Goal: Task Accomplishment & Management: Manage account settings

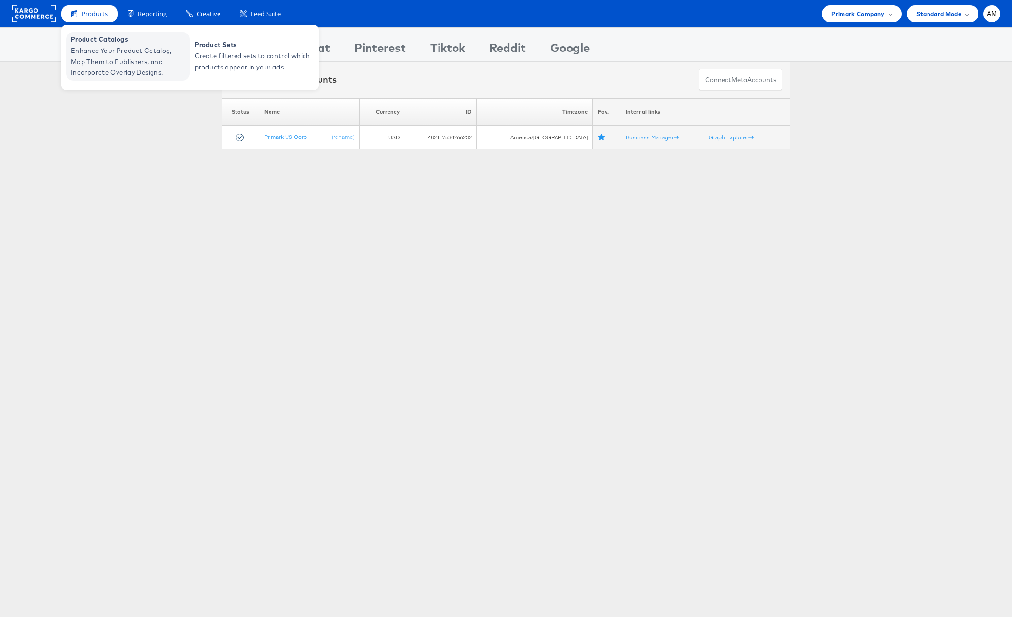
click at [105, 59] on span "Enhance Your Product Catalog, Map Them to Publishers, and Incorporate Overlay D…" at bounding box center [129, 61] width 117 height 33
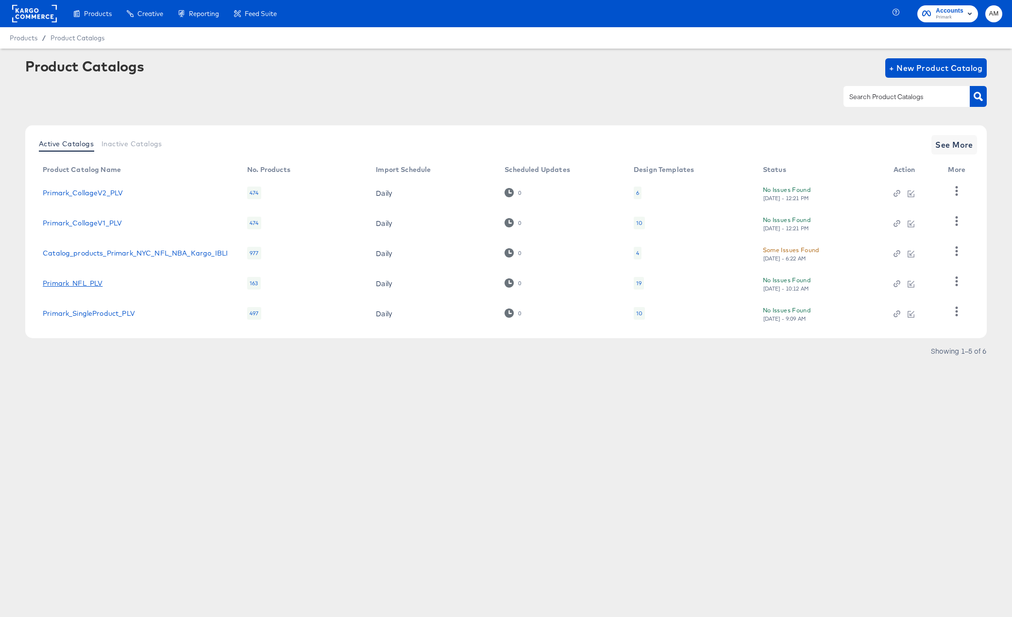
click at [64, 284] on link "Primark_NFL_PLV" at bounding box center [73, 283] width 60 height 8
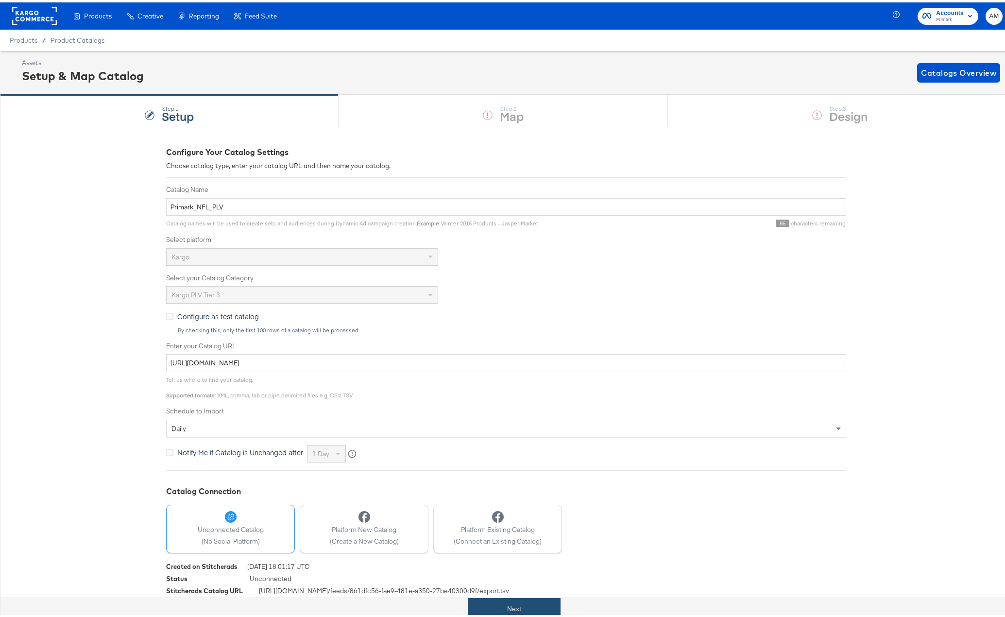
click at [520, 598] on button "Next" at bounding box center [514, 607] width 93 height 22
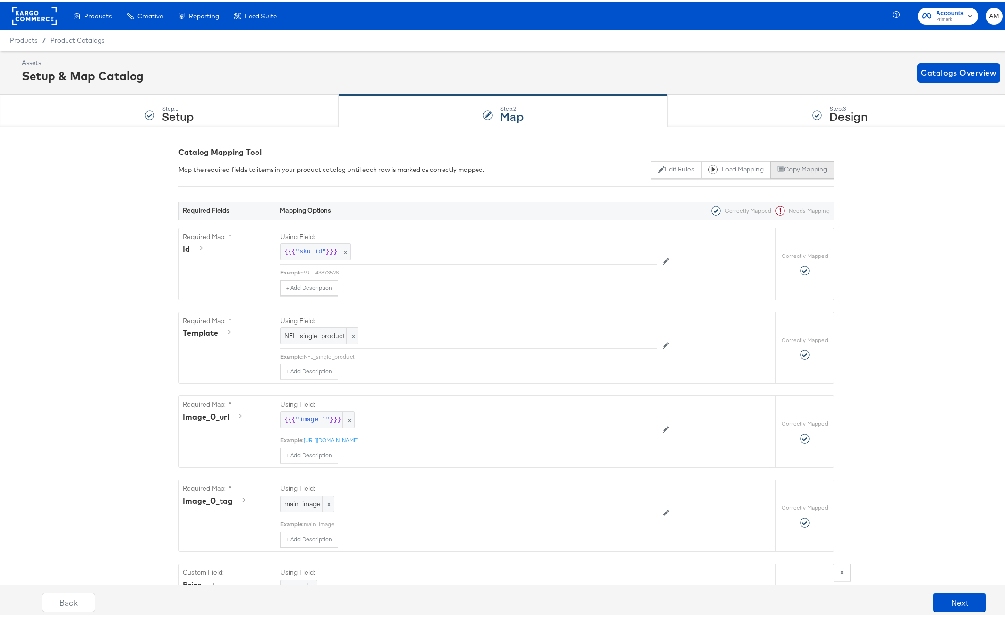
click at [802, 166] on button "Copy Mapping" at bounding box center [802, 167] width 64 height 17
click at [210, 106] on div "Step: 1 Setup" at bounding box center [169, 109] width 339 height 32
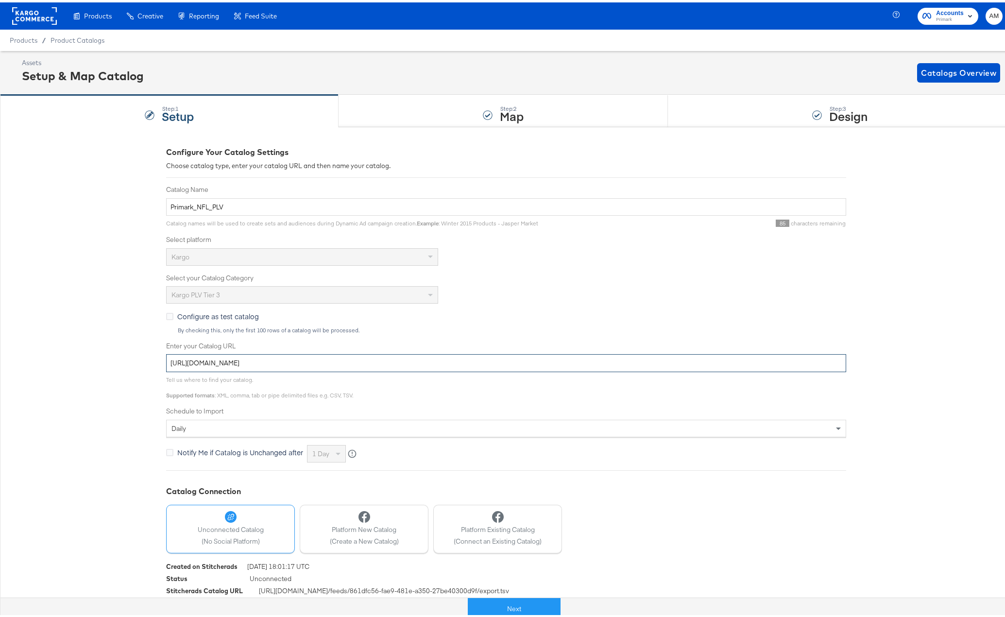
drag, startPoint x: 426, startPoint y: 362, endPoint x: 112, endPoint y: 359, distance: 313.3
click at [115, 360] on div "Configure Your Catalog Settings Choose catalog type, enter your catalog URL and…" at bounding box center [506, 374] width 1012 height 500
click at [87, 36] on span "Product Catalogs" at bounding box center [78, 38] width 54 height 8
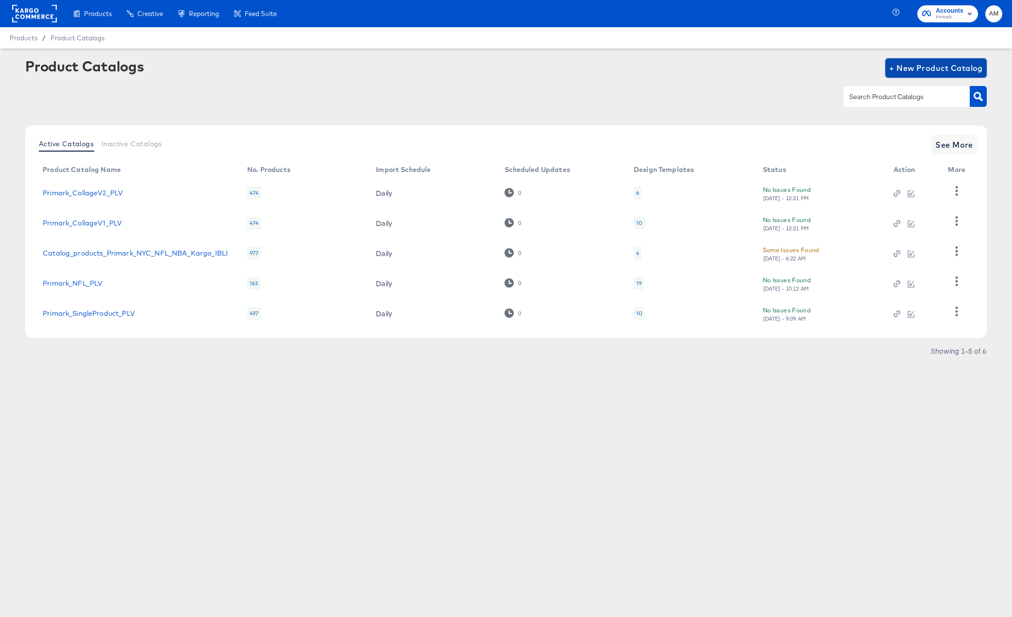
click at [911, 68] on span "+ New Product Catalog" at bounding box center [936, 68] width 94 height 14
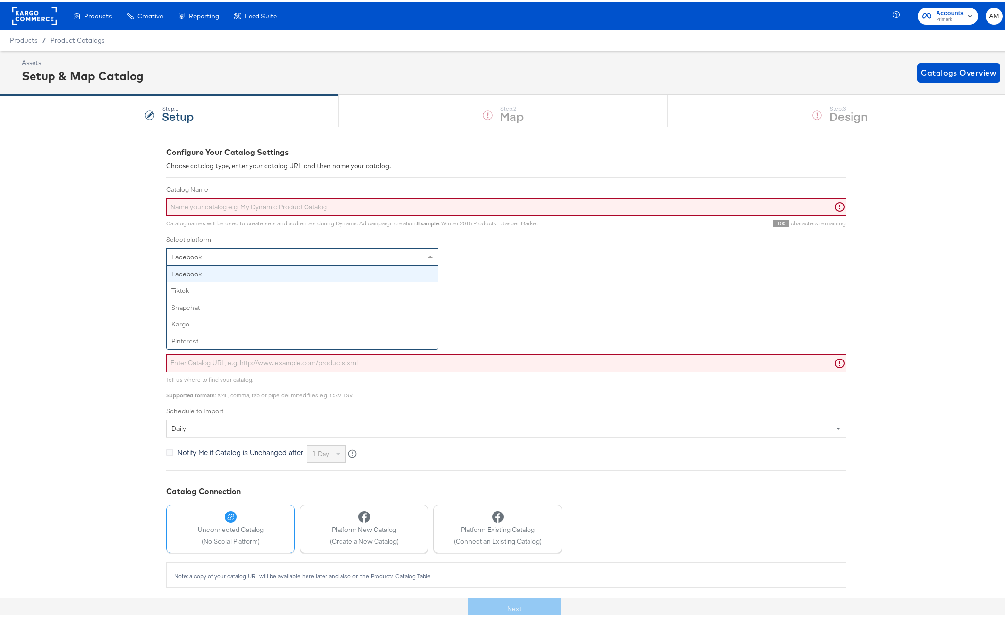
click at [219, 251] on div "Facebook" at bounding box center [302, 254] width 271 height 17
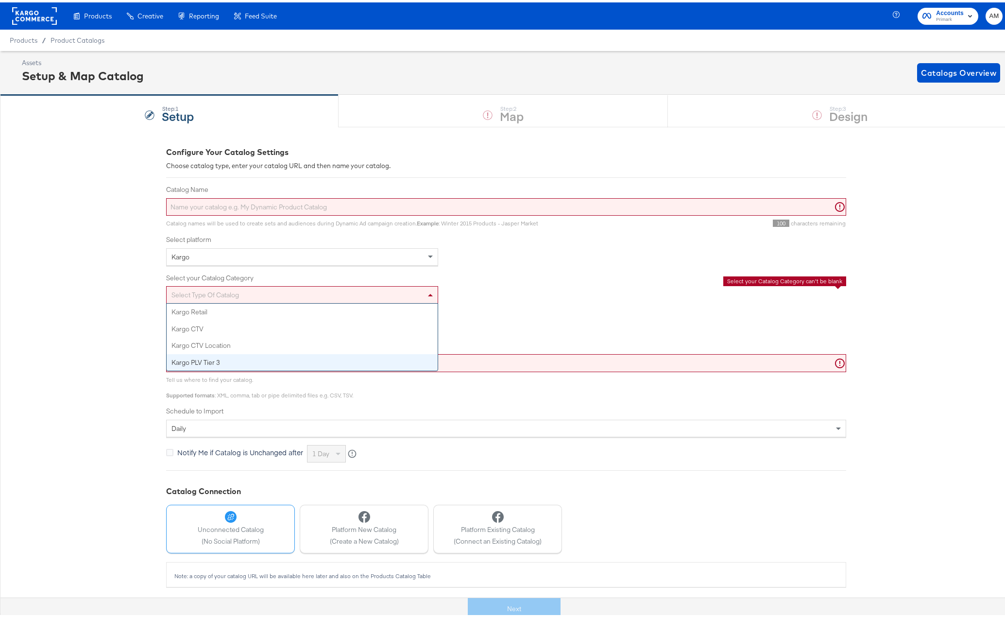
drag, startPoint x: 206, startPoint y: 295, endPoint x: 216, endPoint y: 361, distance: 66.3
click at [216, 301] on div "Select type of catalog Kargo Retail Kargo CTV Kargo CTV Location Kargo PLV Tier…" at bounding box center [302, 292] width 272 height 17
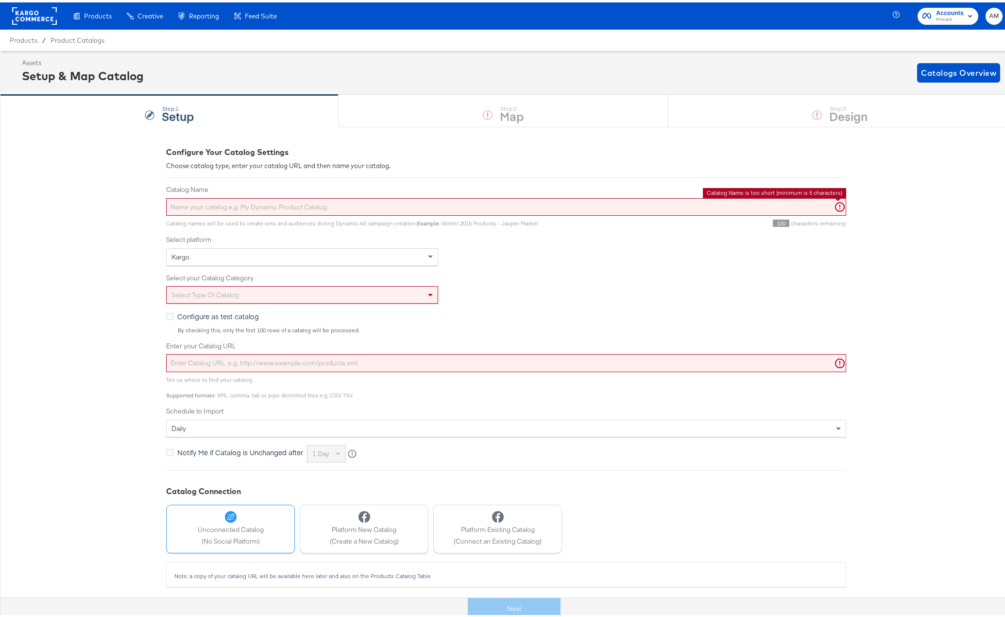
click at [205, 205] on input "Catalog Name" at bounding box center [506, 205] width 680 height 18
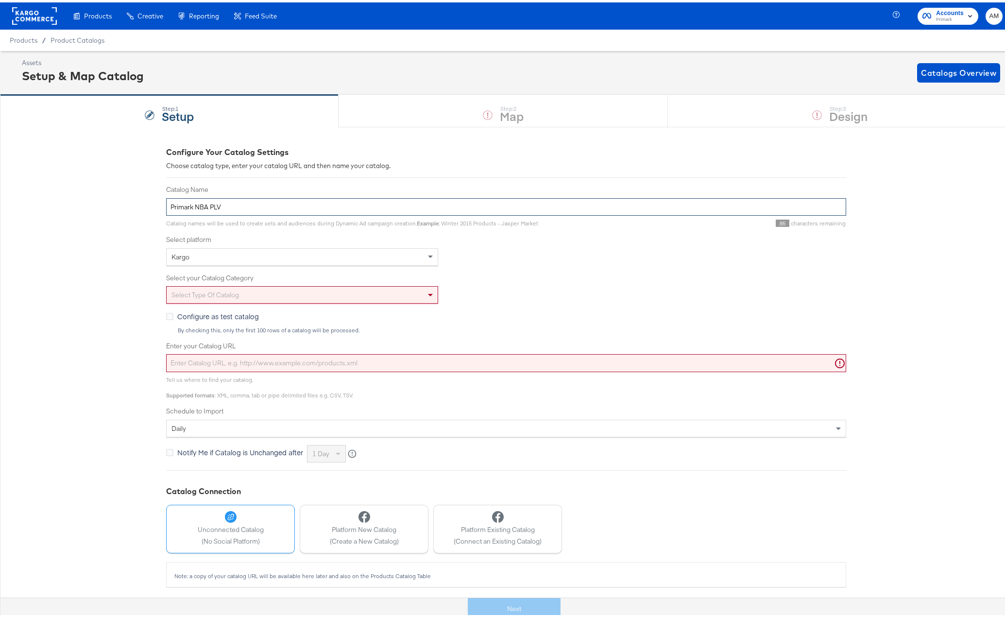
scroll to position [1, 0]
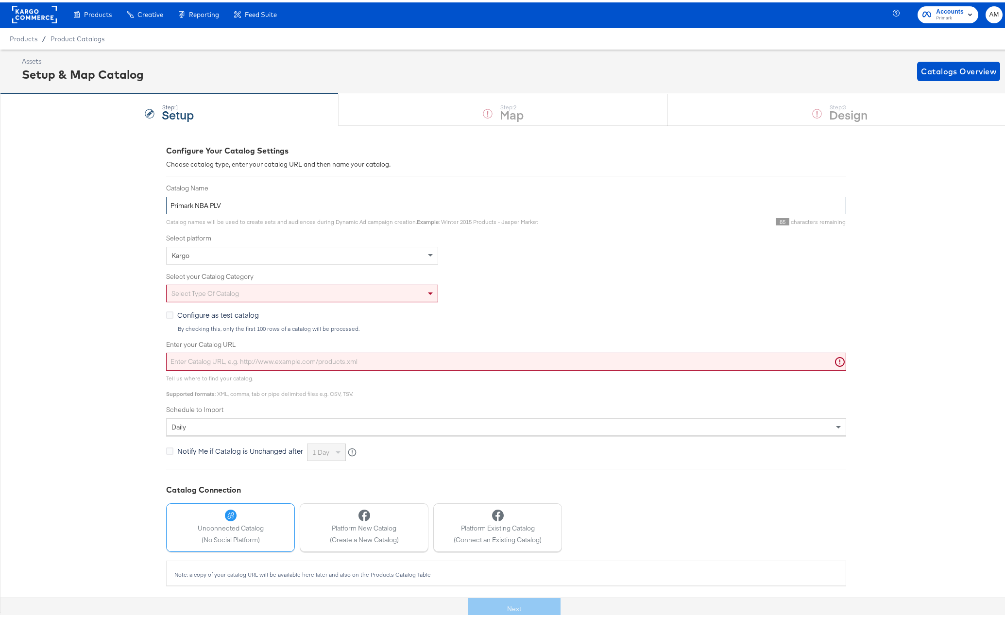
type input "Primark NBA PLV"
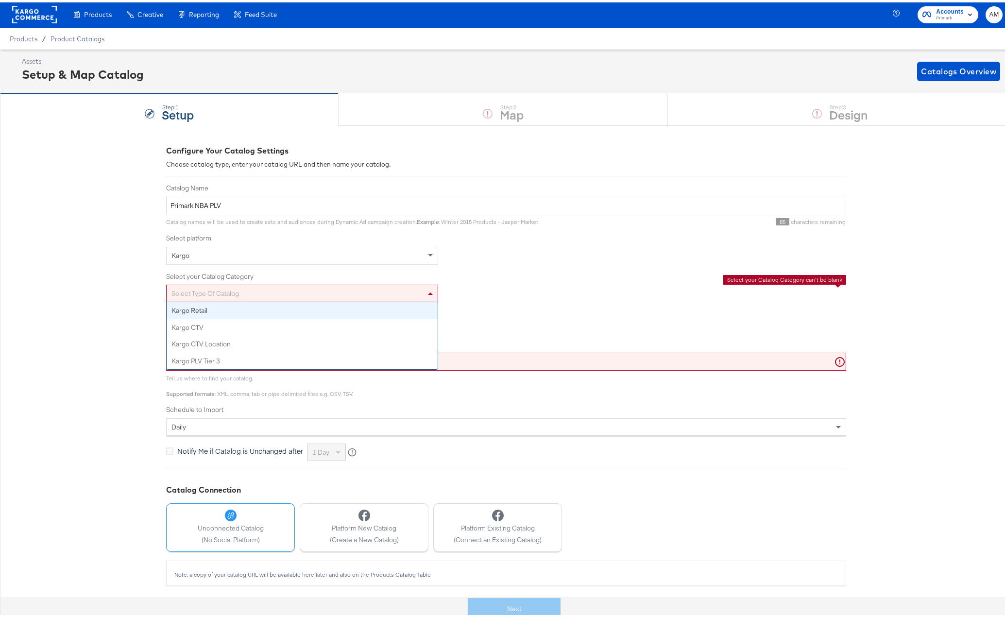
click at [223, 287] on div "Select type of catalog" at bounding box center [302, 291] width 271 height 17
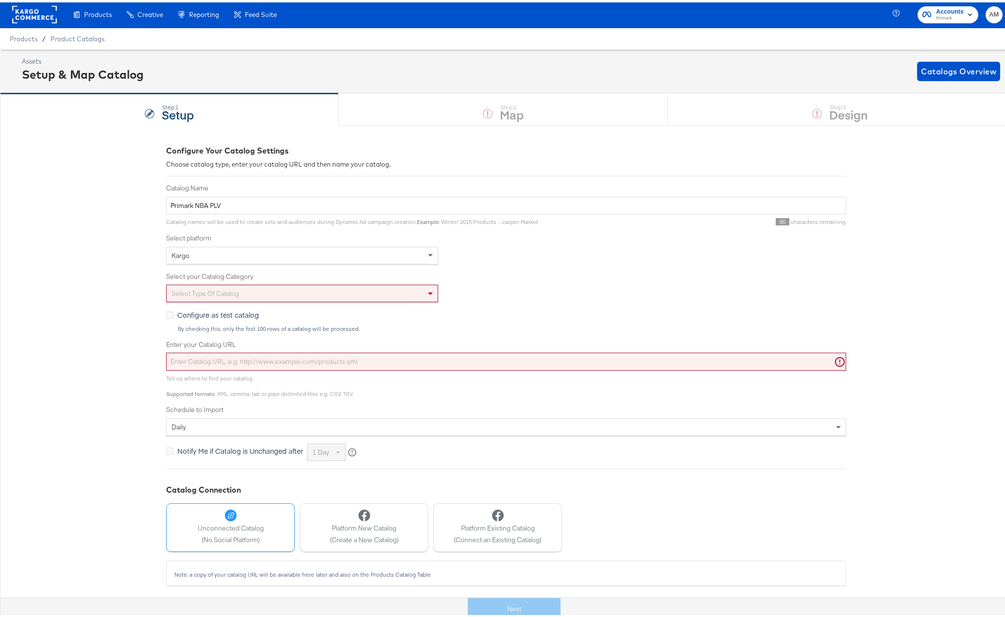
click at [518, 286] on div "Select type of catalog" at bounding box center [506, 290] width 680 height 17
click at [221, 289] on div "Select type of catalog" at bounding box center [302, 291] width 271 height 17
click at [225, 359] on input "Enter your Catalog URL" at bounding box center [506, 359] width 680 height 18
paste input "https://ace.stitcherads.com/exports/1449/universal/none/universal/export.tsv.gz"
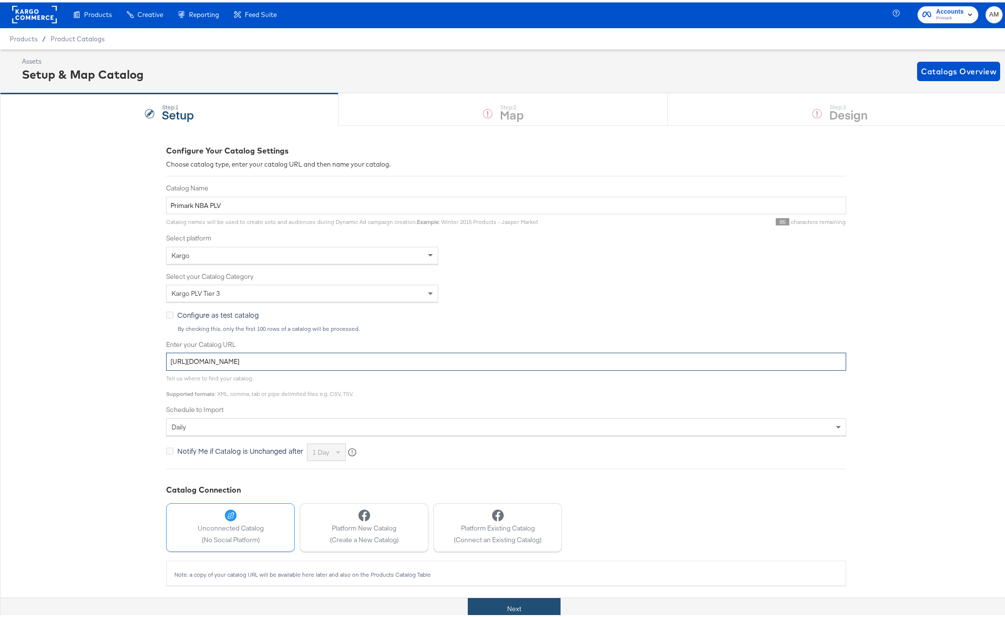
type input "https://ace.stitcherads.com/exports/1449/universal/none/universal/export.tsv.gz"
click at [503, 609] on button "Next" at bounding box center [514, 607] width 93 height 22
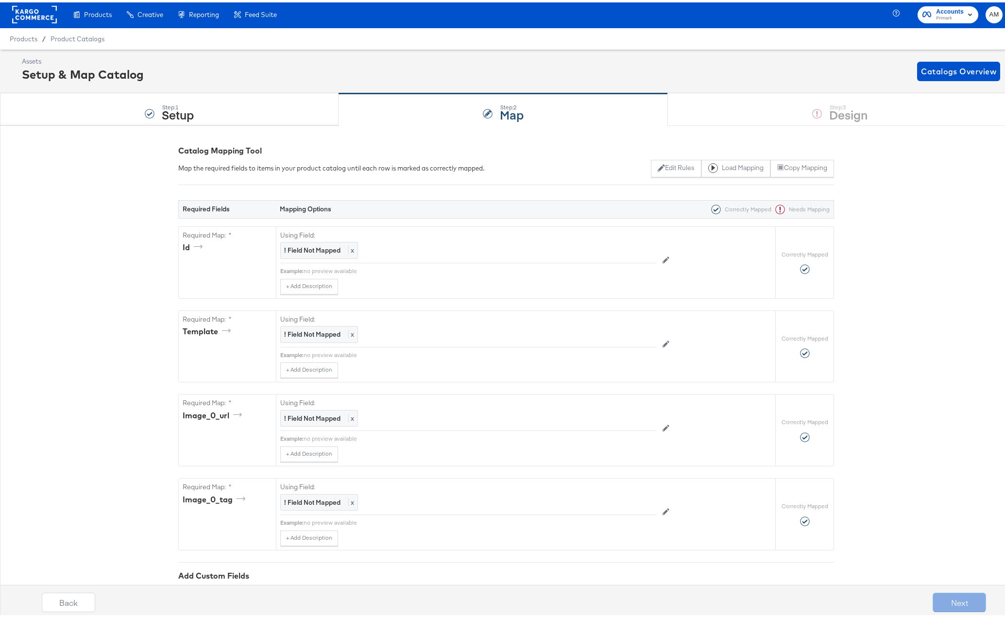
scroll to position [0, 0]
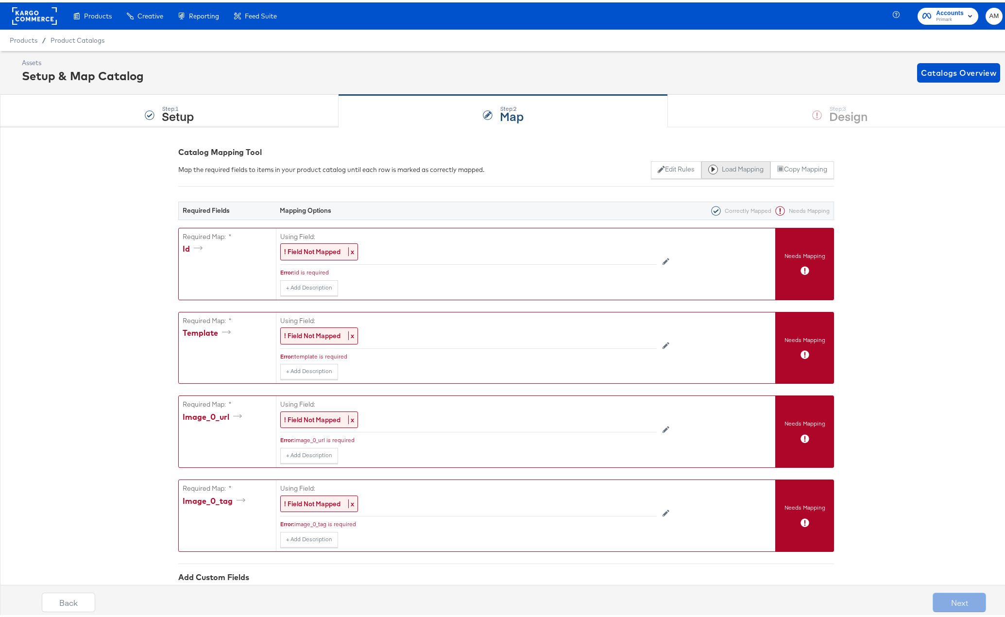
click at [725, 167] on button "Load Mapping" at bounding box center [735, 167] width 69 height 17
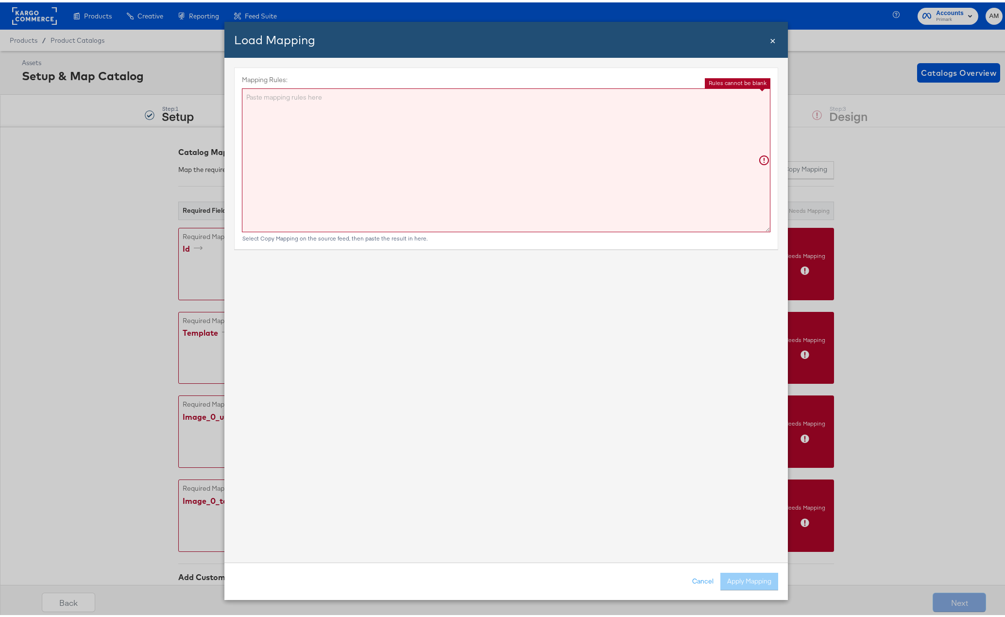
click at [460, 158] on textarea "Mapping Rules:" at bounding box center [506, 158] width 529 height 144
paste textarea "{"id":"{{{\"sku_id\"}}}","template":"NFL_single_product","image_0_url":"{{{\"im…"
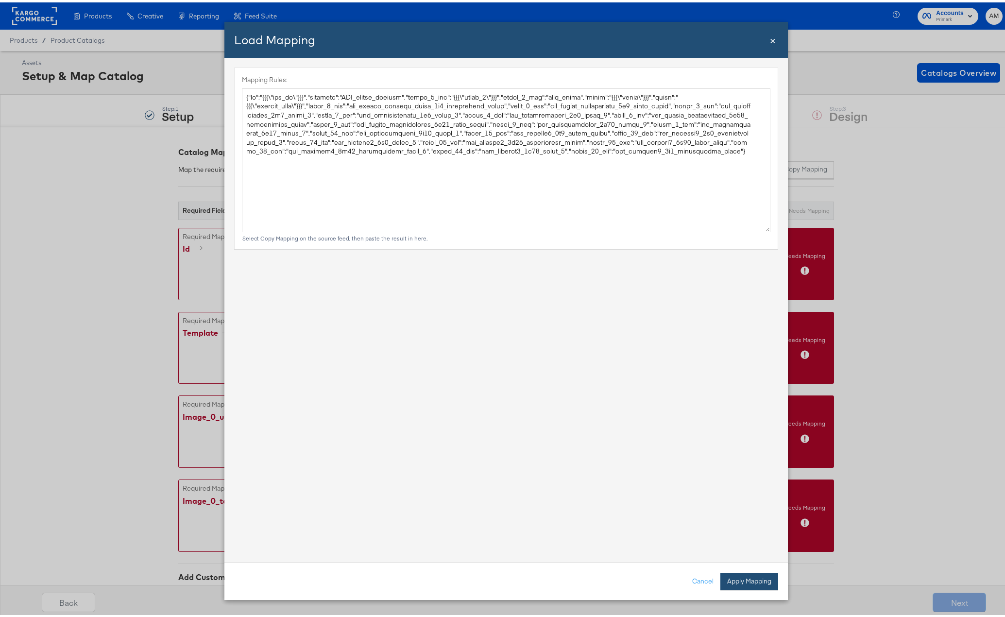
type textarea "{ "id": "{{{\"sku_id\"}}}", "template": "NFL_single_product", "image_0_url": "{…"
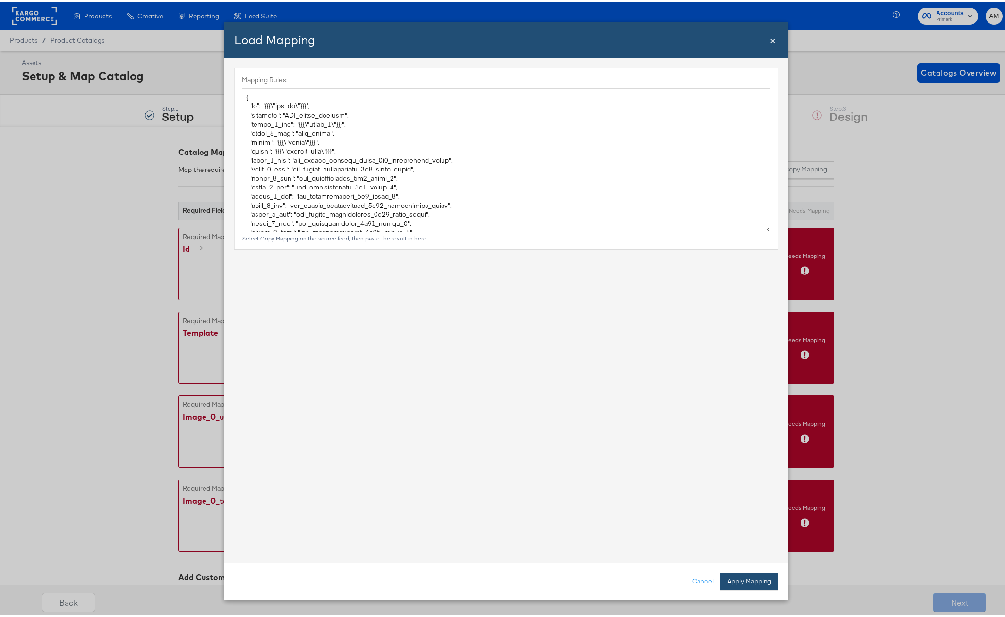
click at [728, 581] on button "Apply Mapping" at bounding box center [749, 578] width 58 height 17
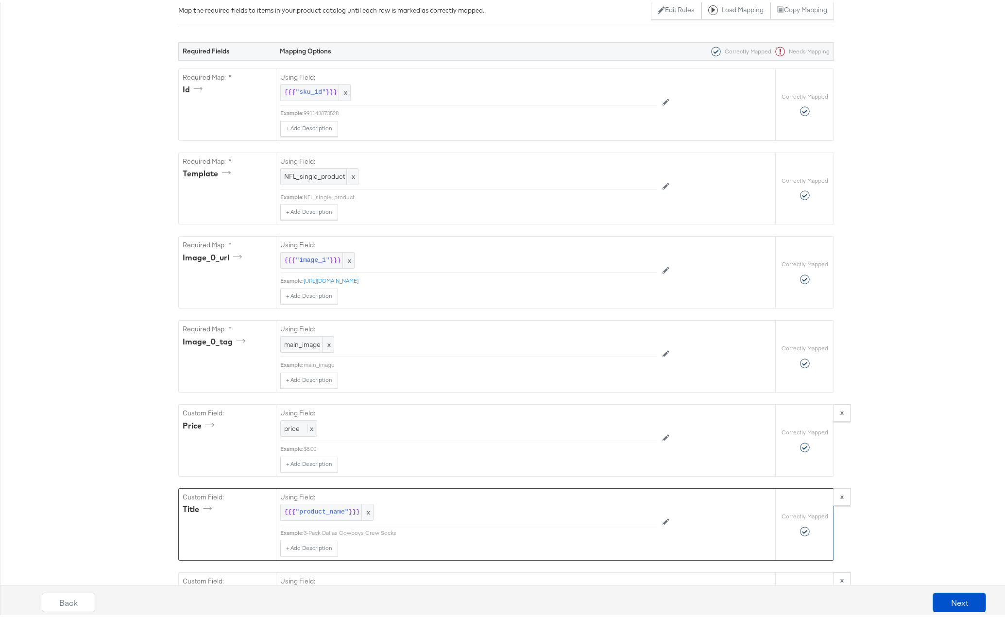
scroll to position [312, 0]
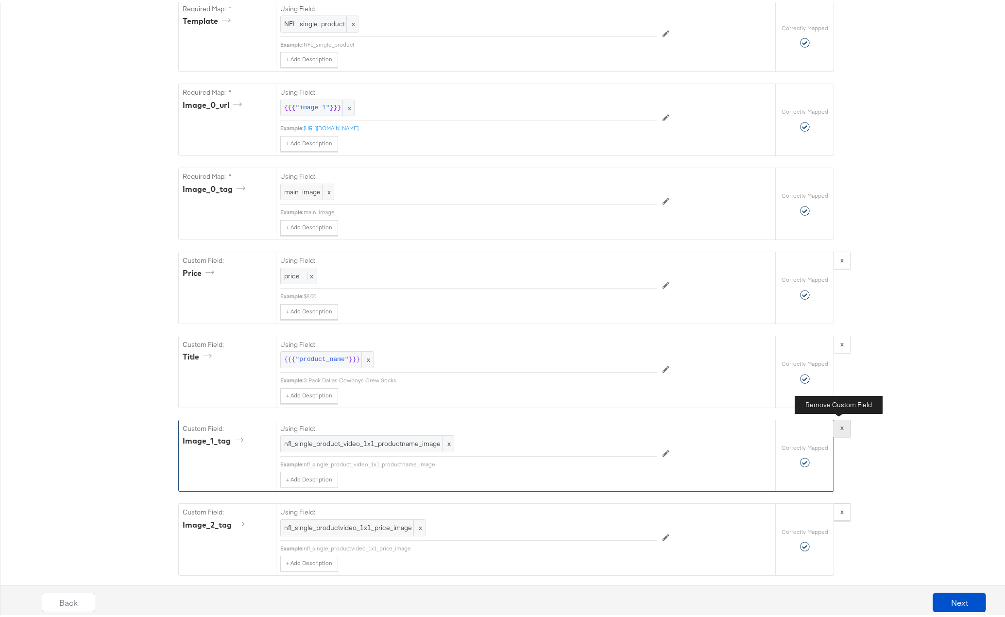
click at [840, 427] on strong "x" at bounding box center [841, 425] width 3 height 9
click at [840, 428] on strong "x" at bounding box center [841, 425] width 3 height 9
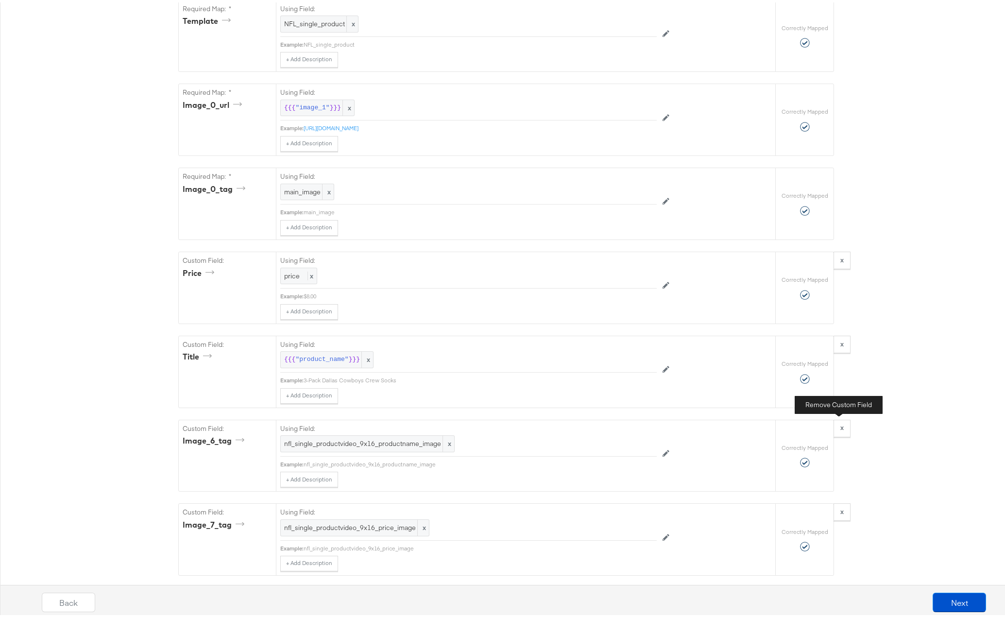
click at [840, 428] on strong "x" at bounding box center [841, 425] width 3 height 9
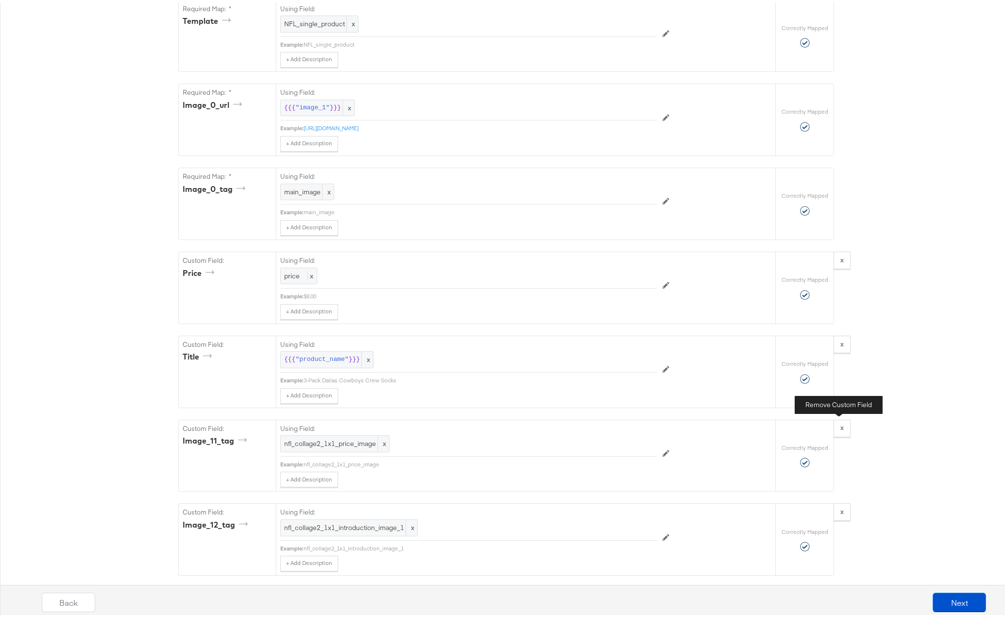
click at [840, 428] on strong "x" at bounding box center [841, 425] width 3 height 9
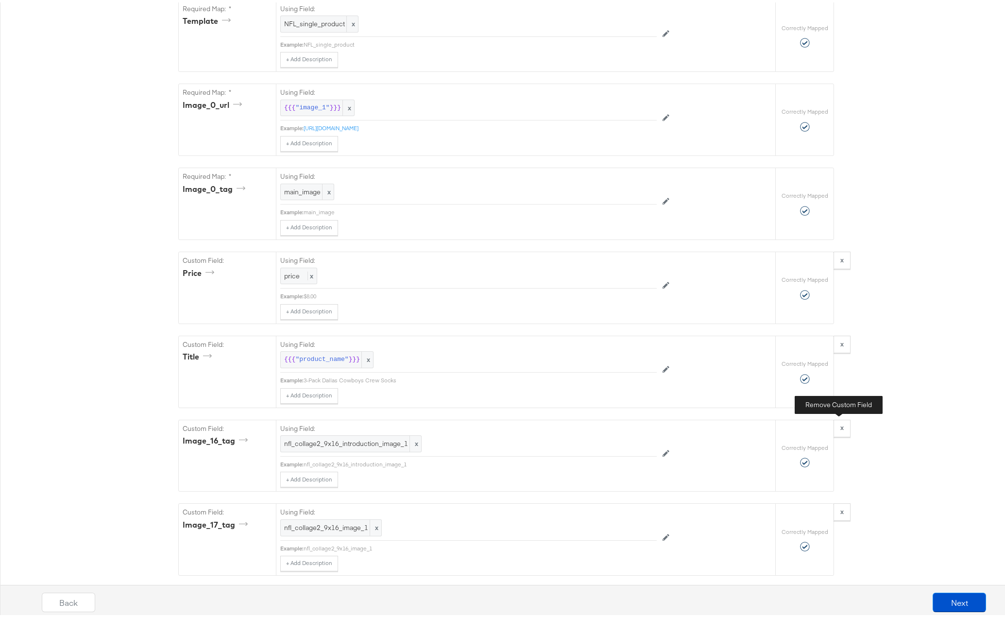
click at [840, 428] on strong "x" at bounding box center [841, 425] width 3 height 9
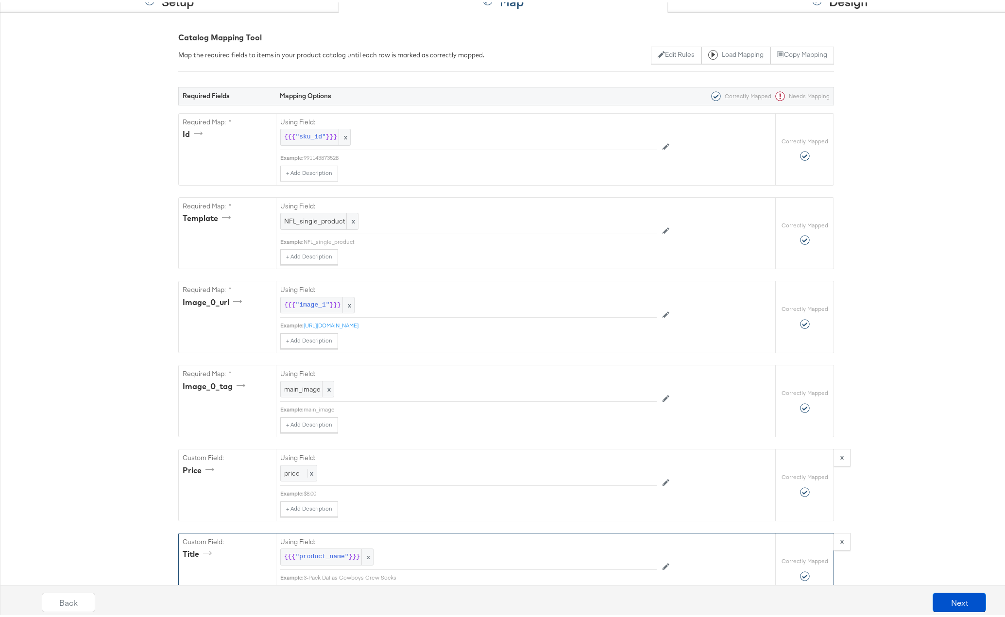
scroll to position [98, 0]
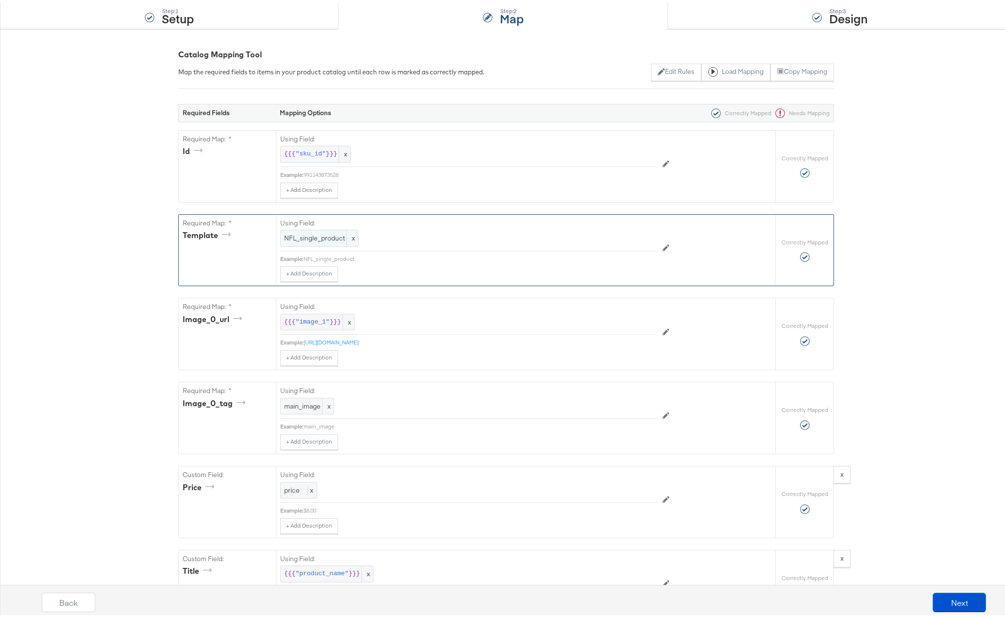
click at [323, 238] on span "NFL_single_product" at bounding box center [319, 235] width 70 height 9
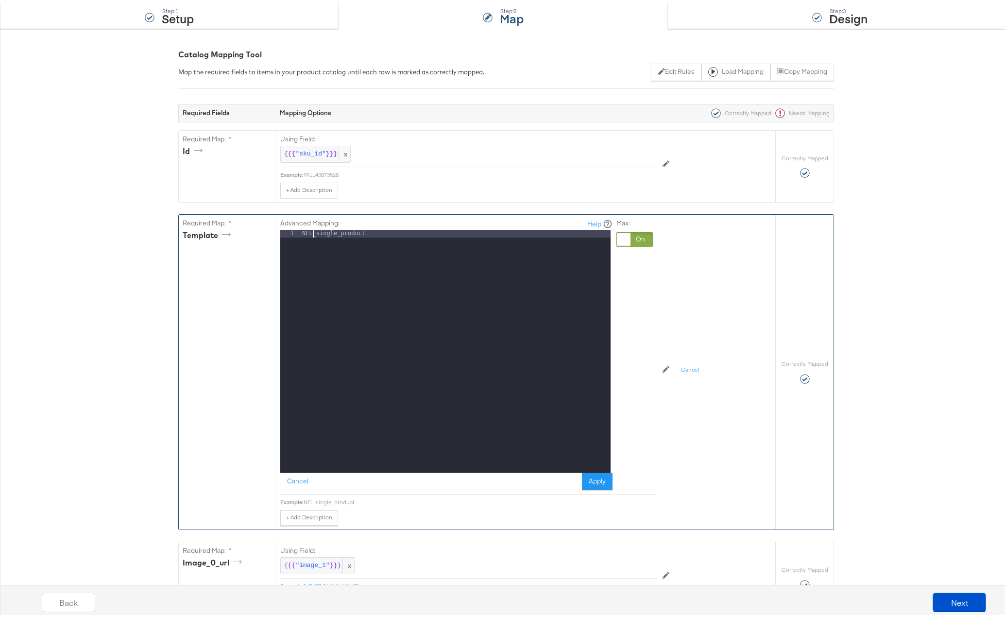
click at [310, 234] on div "NFL_single_product" at bounding box center [455, 356] width 310 height 258
drag, startPoint x: 394, startPoint y: 236, endPoint x: 270, endPoint y: 229, distance: 124.5
click at [270, 229] on div "Required Map: * template Advanced Mapping: Help 1 NFL_single_product XXXXXXXXXX…" at bounding box center [477, 369] width 597 height 315
click at [308, 232] on div "NFL_single_product" at bounding box center [455, 356] width 310 height 258
drag, startPoint x: 368, startPoint y: 233, endPoint x: 293, endPoint y: 232, distance: 74.8
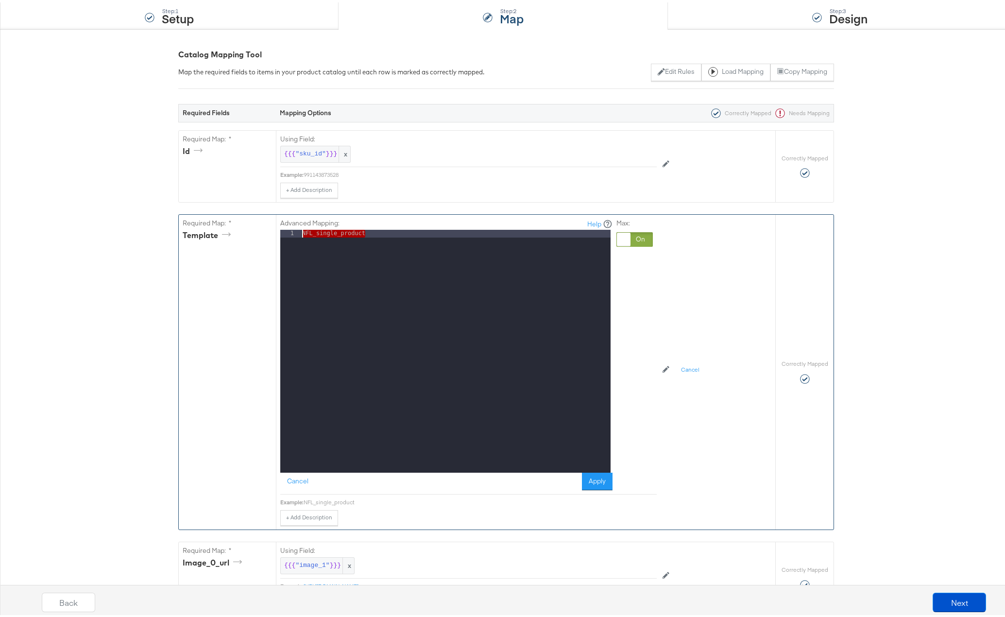
click at [293, 232] on div "1 NFL_single_product XXXXXXXXXXXXXXXXXXXXXXXXXXXXXXXXXXXXXXXXXXXXXXXXXX" at bounding box center [445, 348] width 330 height 243
drag, startPoint x: 636, startPoint y: 238, endPoint x: 620, endPoint y: 239, distance: 16.1
click at [636, 238] on div at bounding box center [634, 237] width 36 height 15
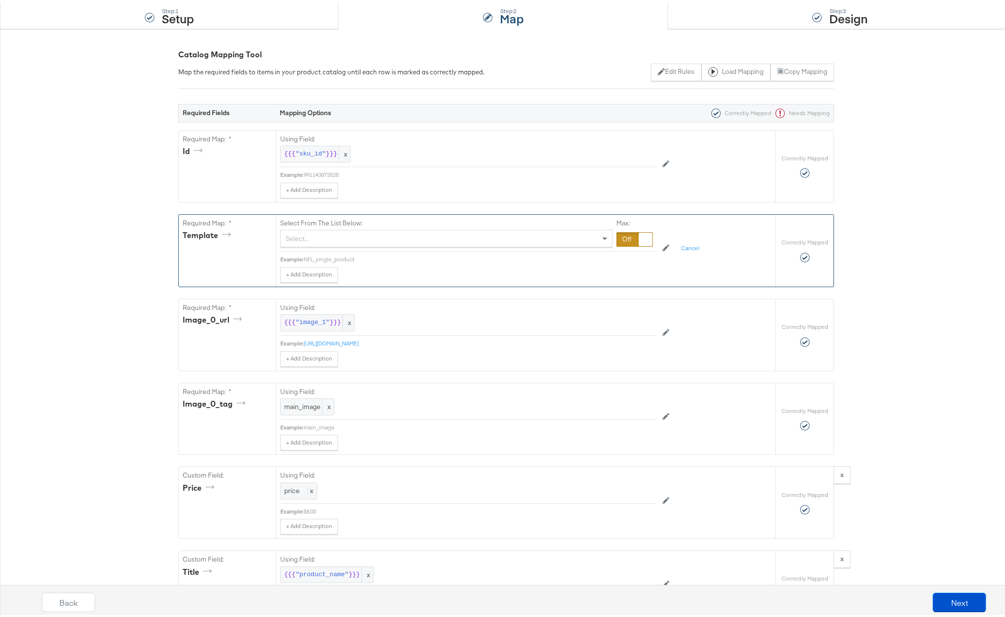
click at [310, 240] on div "Select..." at bounding box center [446, 236] width 331 height 17
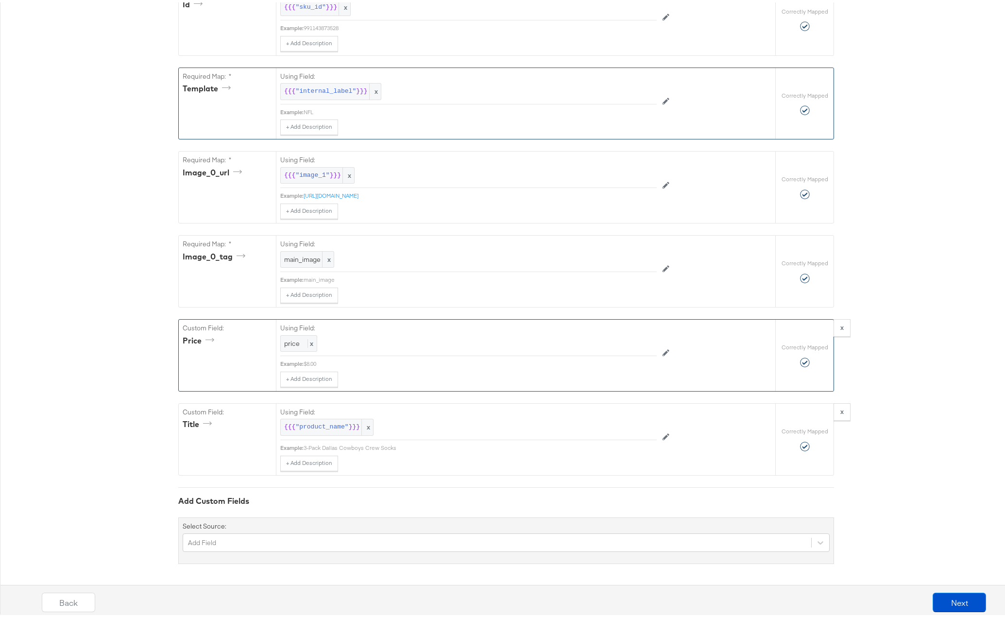
scroll to position [85, 0]
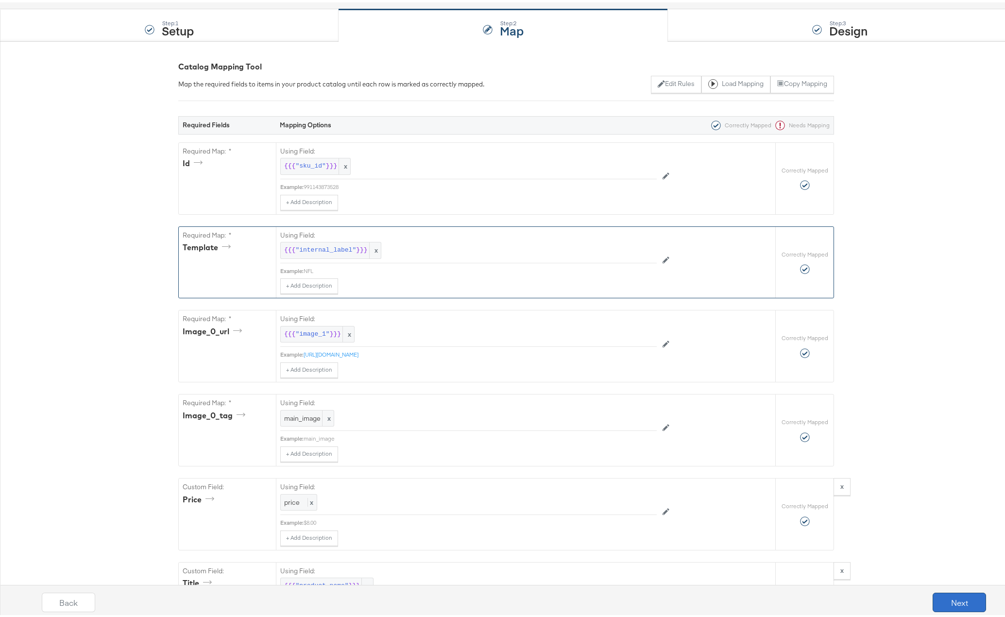
click at [958, 599] on button "Next" at bounding box center [959, 599] width 53 height 19
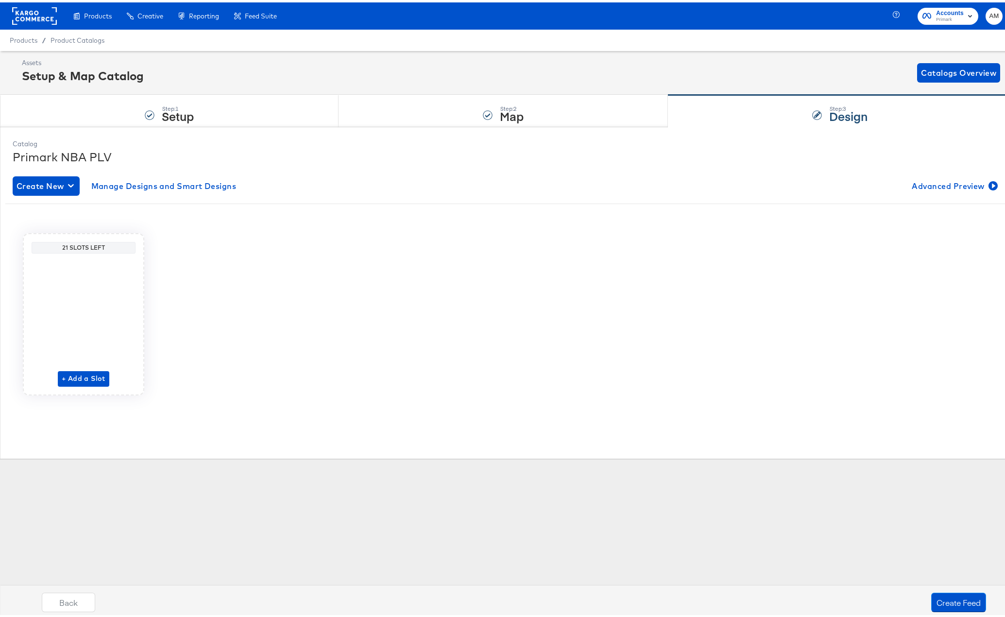
scroll to position [0, 0]
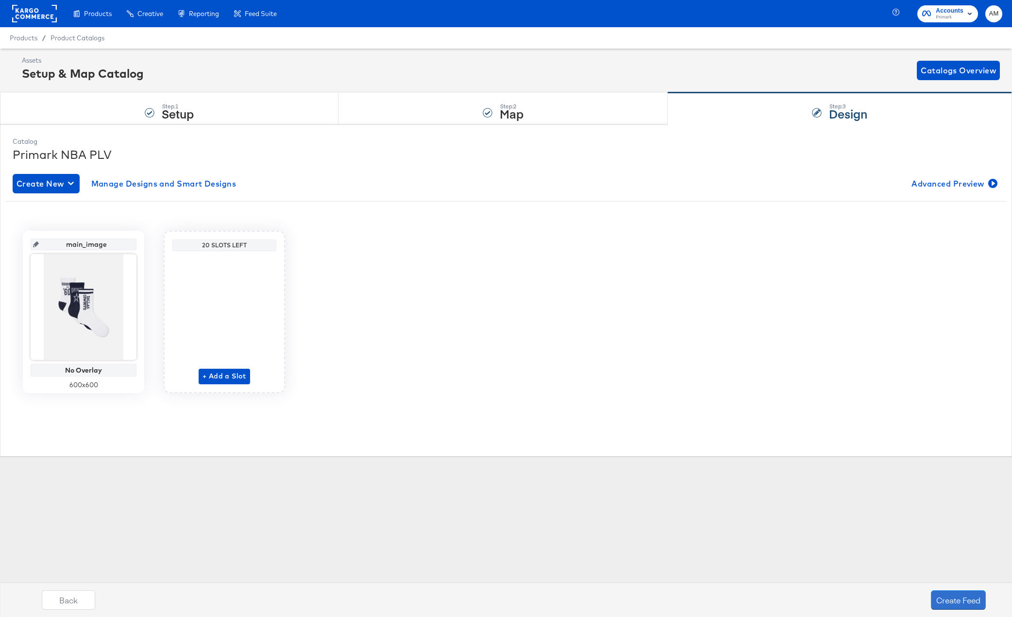
click at [958, 599] on button "Create Feed" at bounding box center [958, 599] width 55 height 19
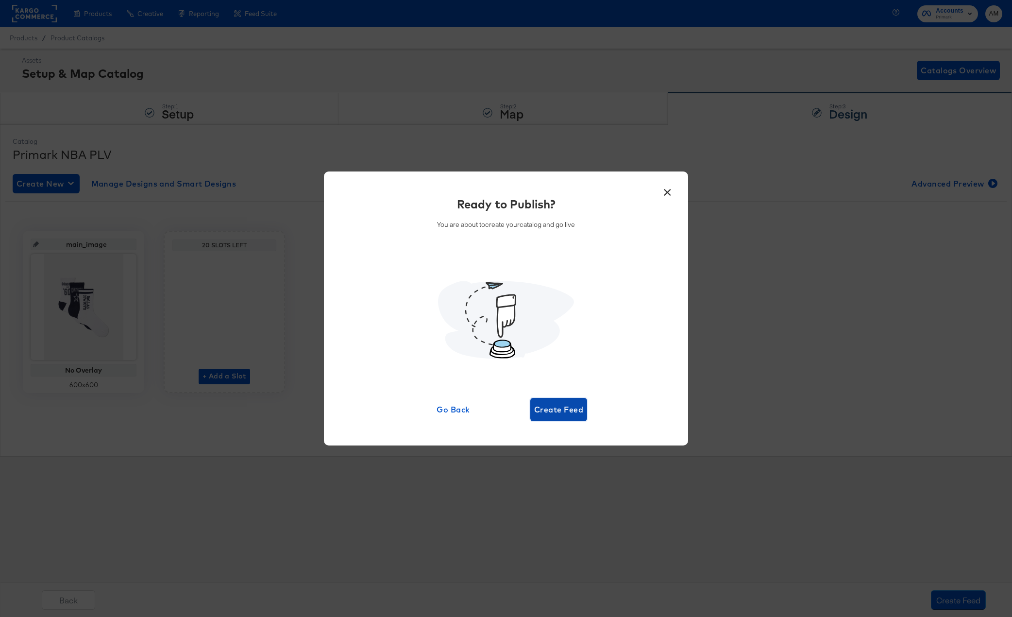
click at [568, 409] on span "Create Feed" at bounding box center [558, 410] width 49 height 14
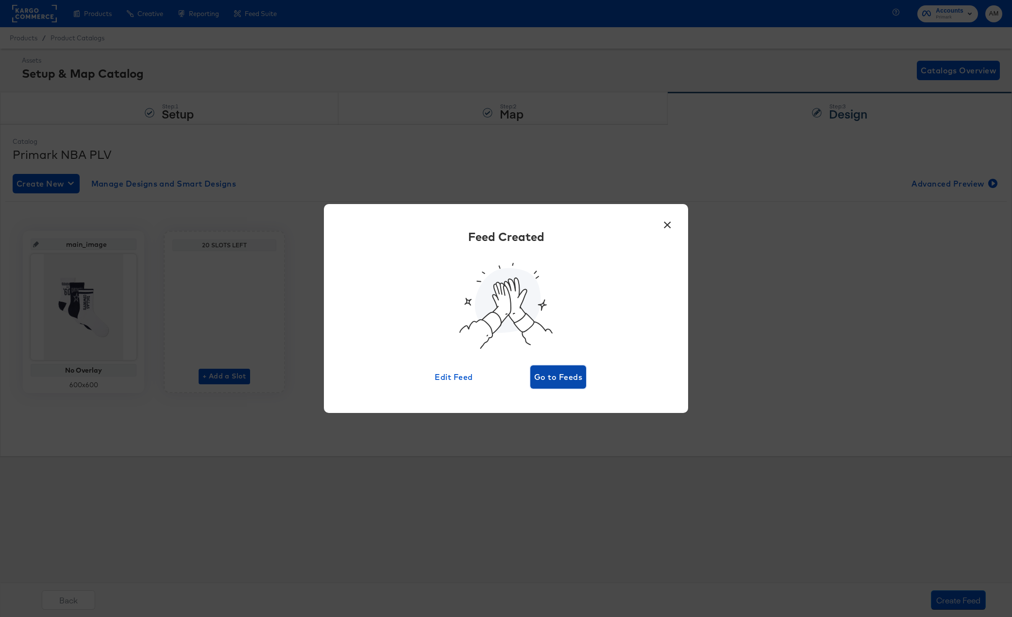
click at [550, 369] on button "Go to Feeds" at bounding box center [558, 376] width 56 height 23
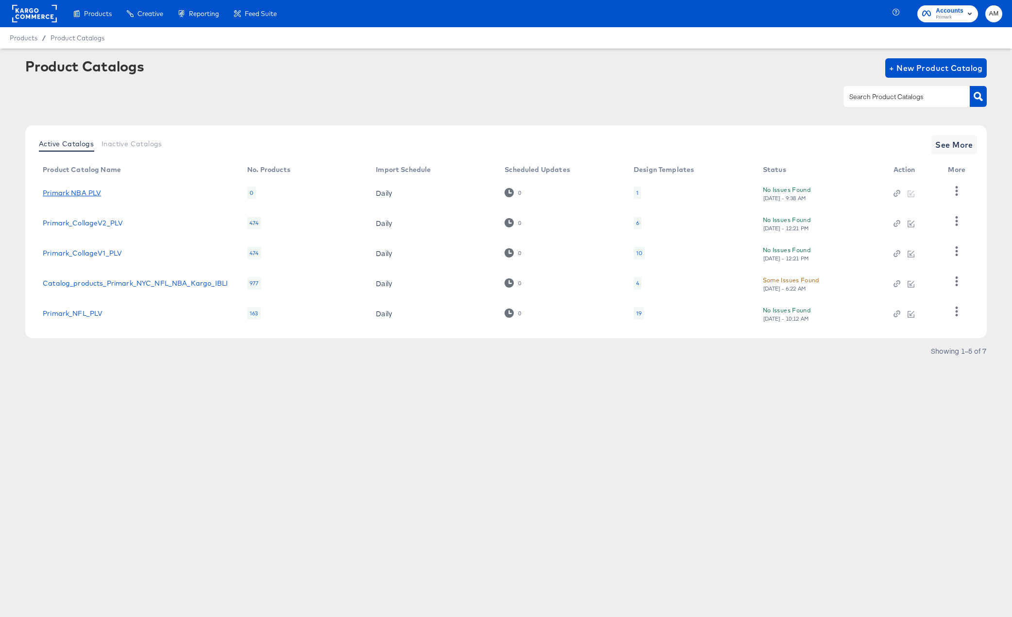
click at [90, 192] on link "Primark NBA PLV" at bounding box center [72, 193] width 58 height 8
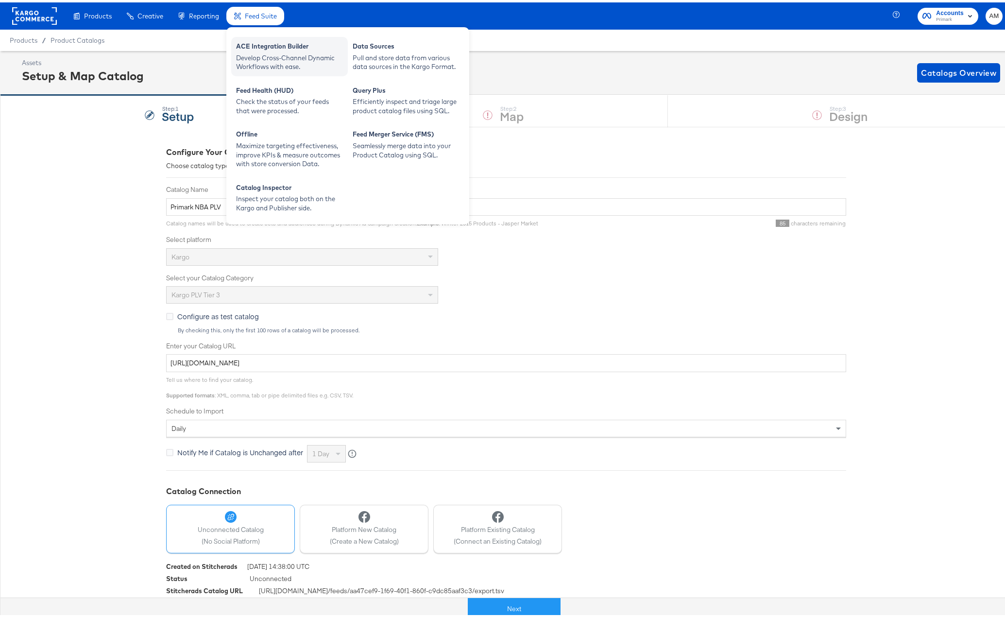
click at [268, 53] on div "Develop Cross-Channel Dynamic Workflows with ease." at bounding box center [289, 60] width 107 height 18
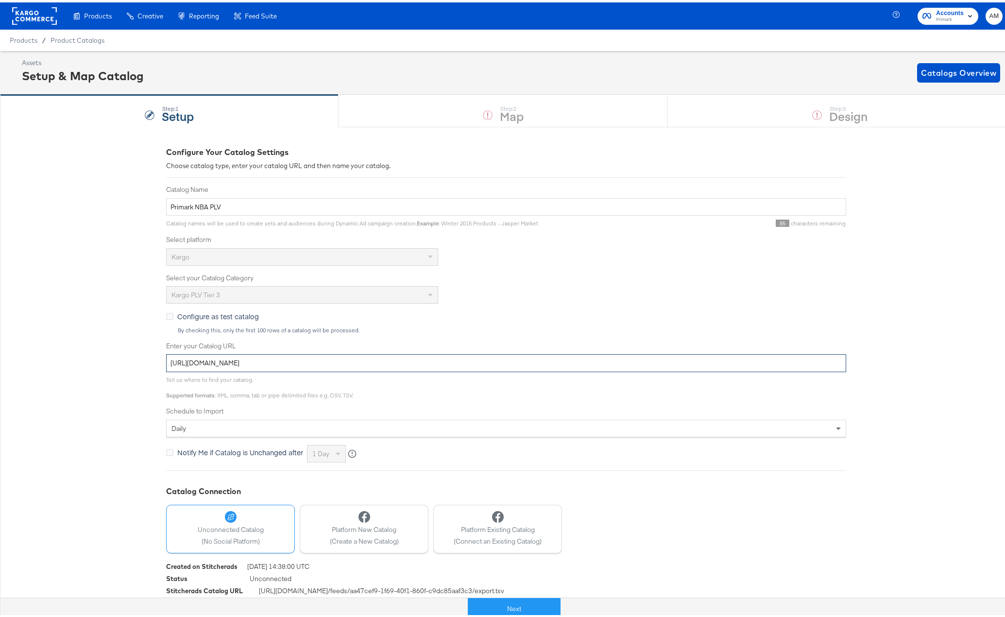
drag, startPoint x: 410, startPoint y: 359, endPoint x: 97, endPoint y: 344, distance: 314.1
click at [97, 344] on div "Configure Your Catalog Settings Choose catalog type, enter your catalog URL and…" at bounding box center [506, 374] width 1012 height 500
paste input "55"
type input "https://ace.stitcherads.com/exports/1455/universal/none/universal/export.tsv.gz"
click at [487, 607] on button "Next" at bounding box center [514, 607] width 93 height 22
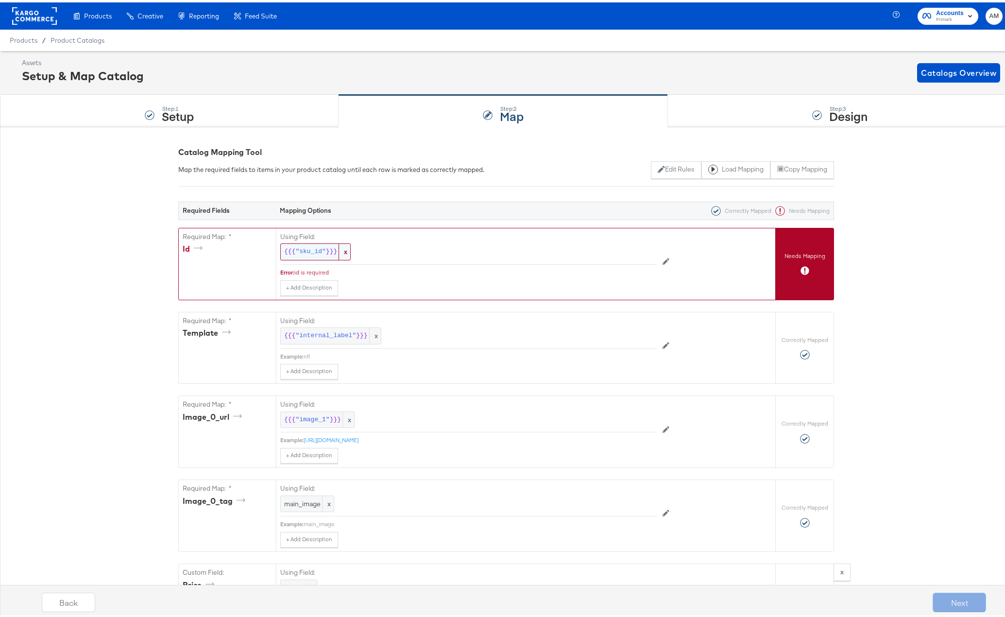
click at [302, 247] on span ""sku_id"" at bounding box center [310, 249] width 30 height 9
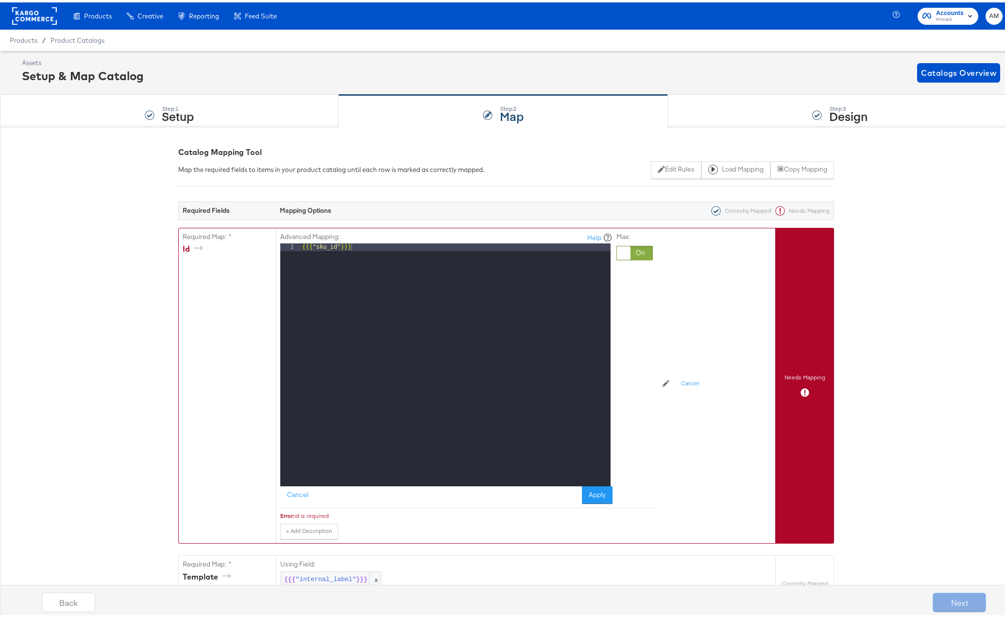
click at [636, 252] on div at bounding box center [634, 250] width 36 height 15
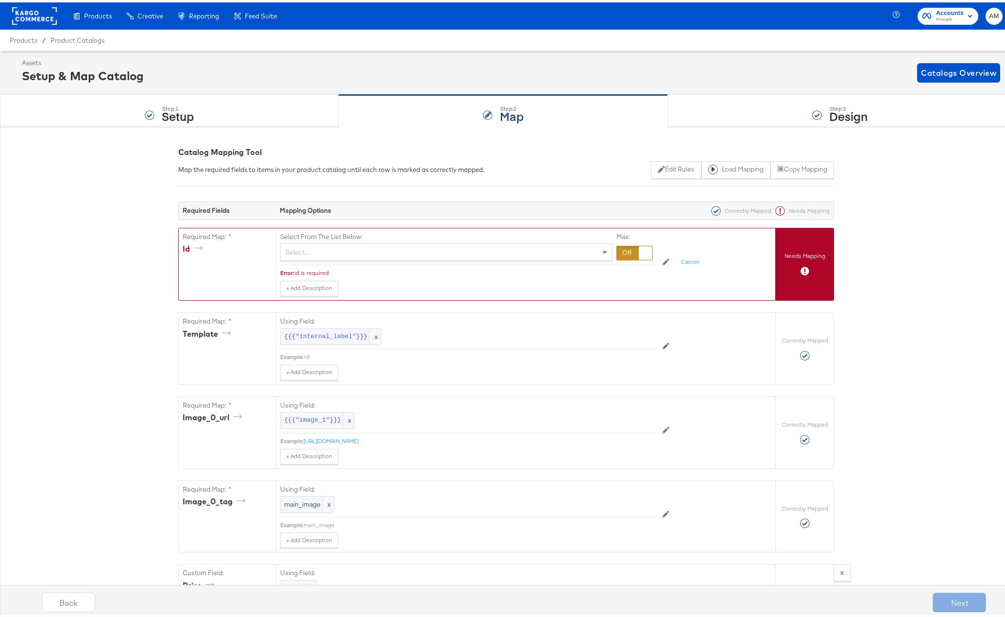
click at [341, 250] on div "Select..." at bounding box center [446, 249] width 331 height 17
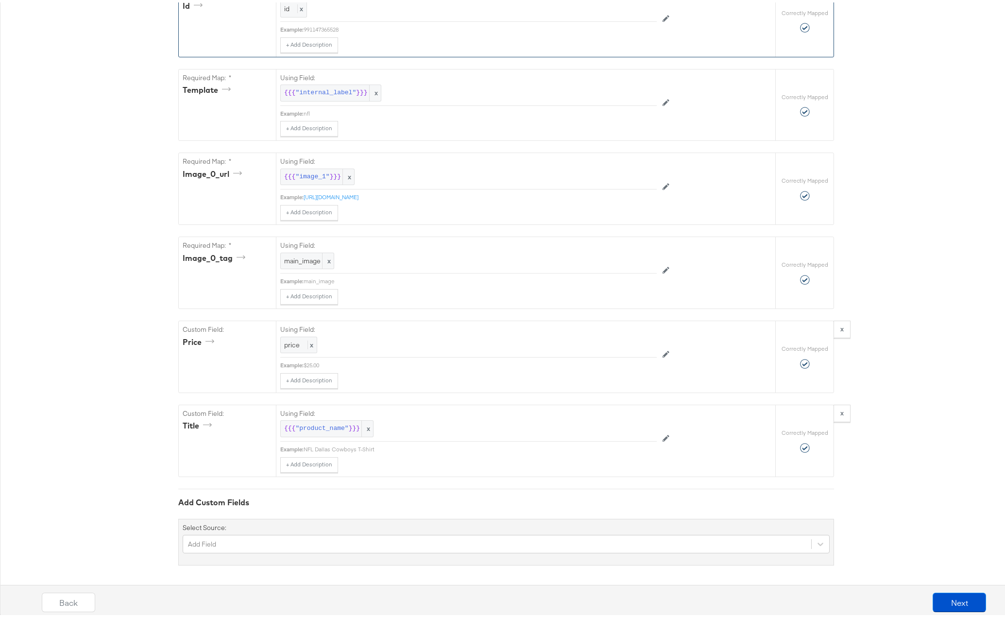
scroll to position [242, 0]
click at [944, 602] on button "Next" at bounding box center [959, 599] width 53 height 19
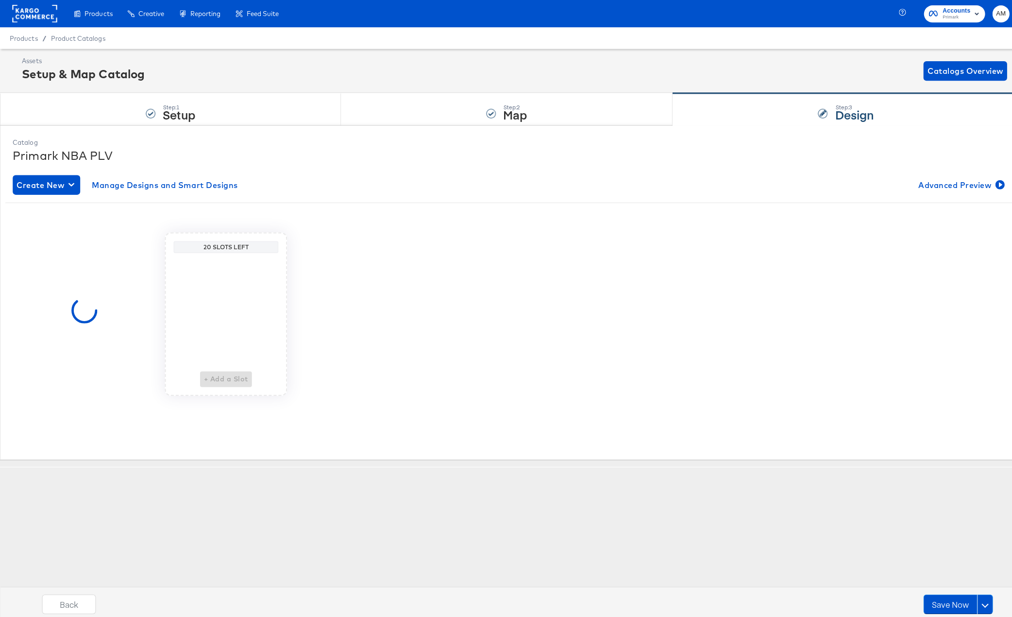
scroll to position [0, 0]
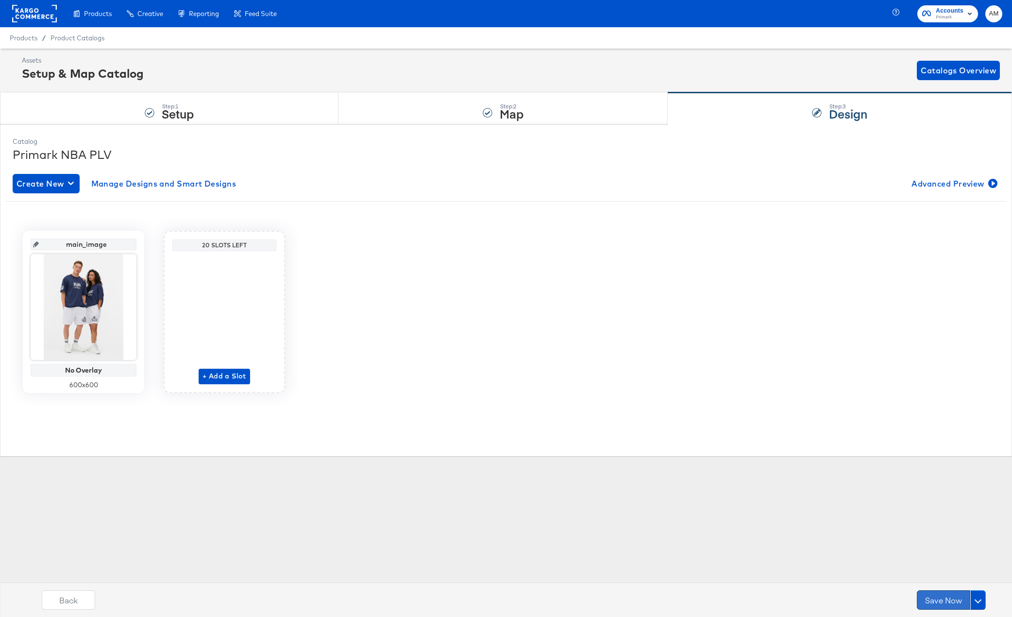
click at [944, 601] on button "Save Now" at bounding box center [943, 599] width 53 height 19
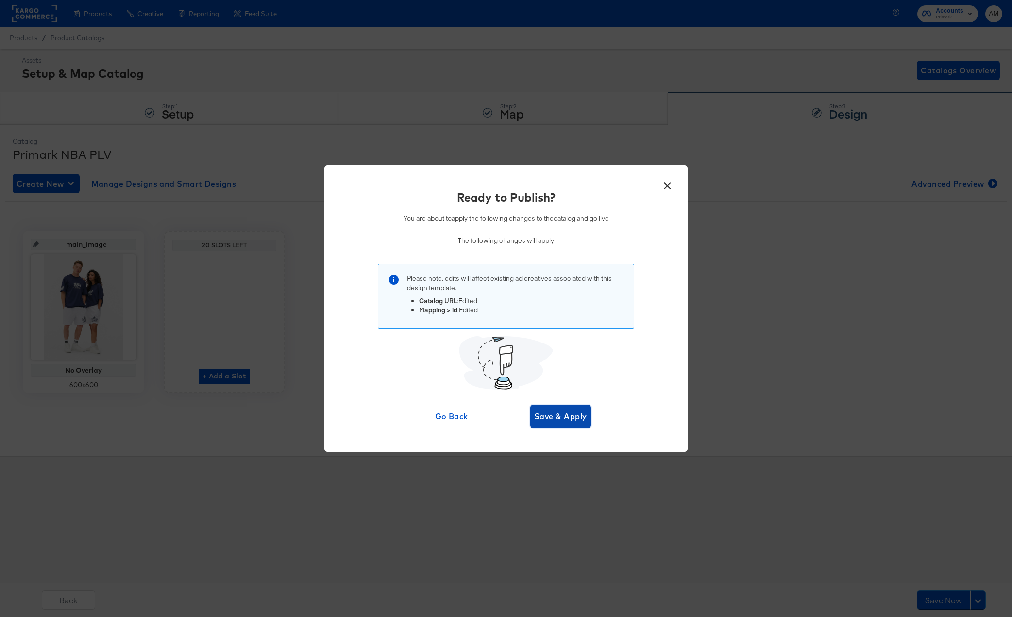
click at [546, 416] on span "Save & Apply" at bounding box center [560, 417] width 53 height 14
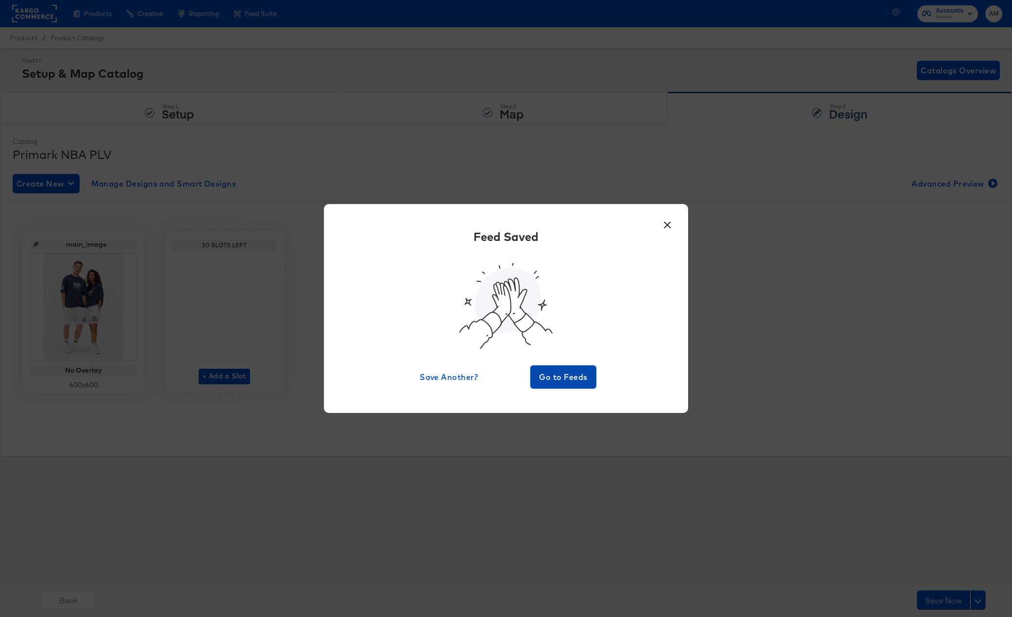
click at [547, 385] on button "Go to Feeds" at bounding box center [563, 376] width 66 height 23
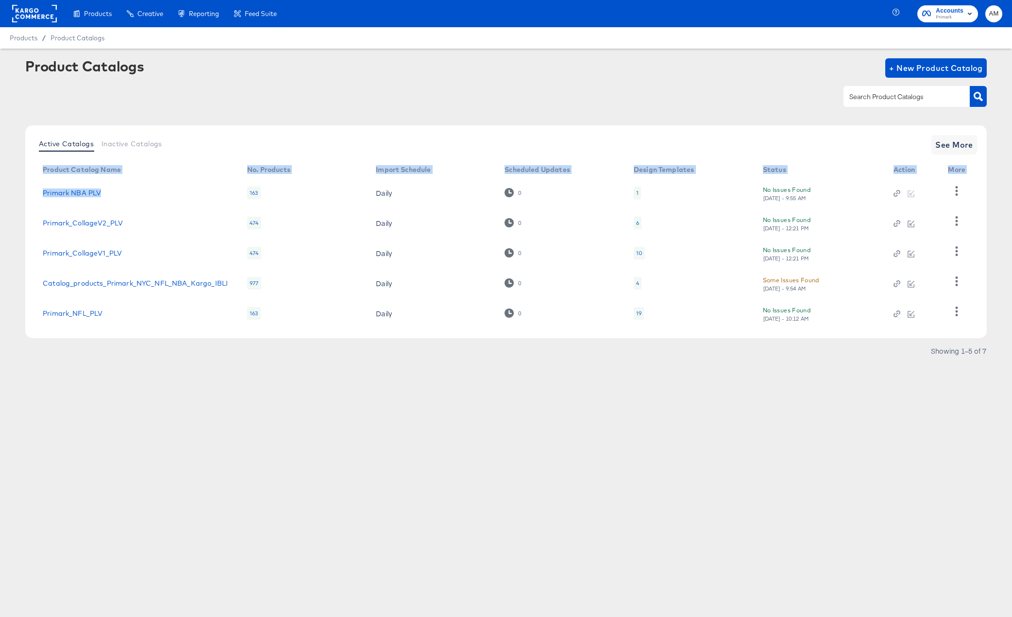
drag, startPoint x: 116, startPoint y: 194, endPoint x: 10, endPoint y: 194, distance: 105.9
click at [10, 194] on article "Product Catalogs + New Product Catalog Active Catalogs Inactive Catalogs See Mo…" at bounding box center [506, 221] width 1012 height 344
drag, startPoint x: 157, startPoint y: 200, endPoint x: 133, endPoint y: 199, distance: 24.8
click at [156, 200] on td "Primark NBA PLV" at bounding box center [137, 193] width 205 height 30
drag, startPoint x: 122, startPoint y: 200, endPoint x: 37, endPoint y: 192, distance: 84.8
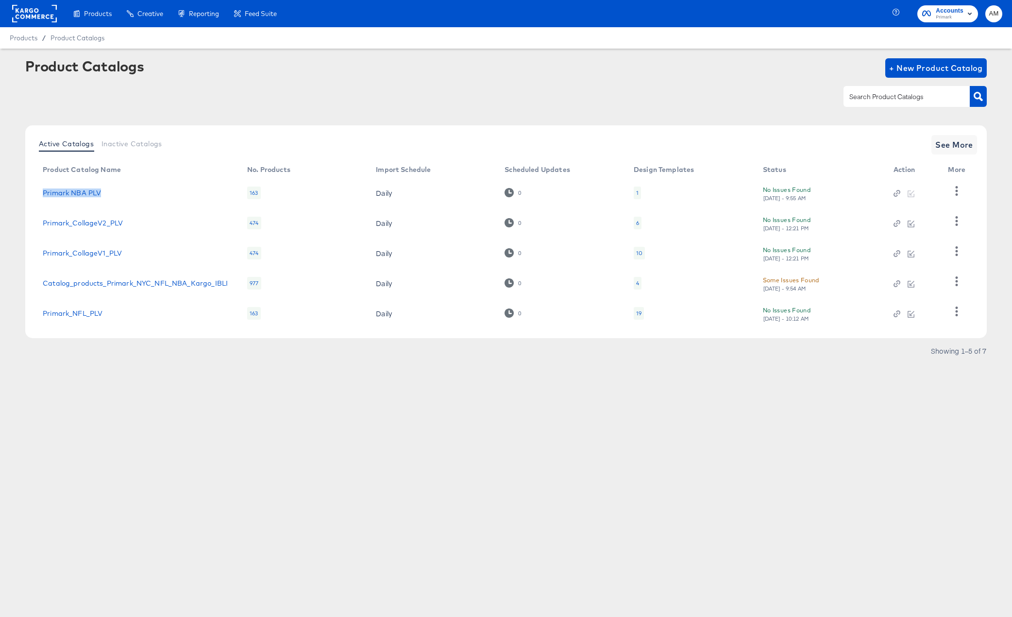
click at [37, 192] on td "Primark NBA PLV" at bounding box center [137, 193] width 205 height 30
copy link "Primark NBA PLV"
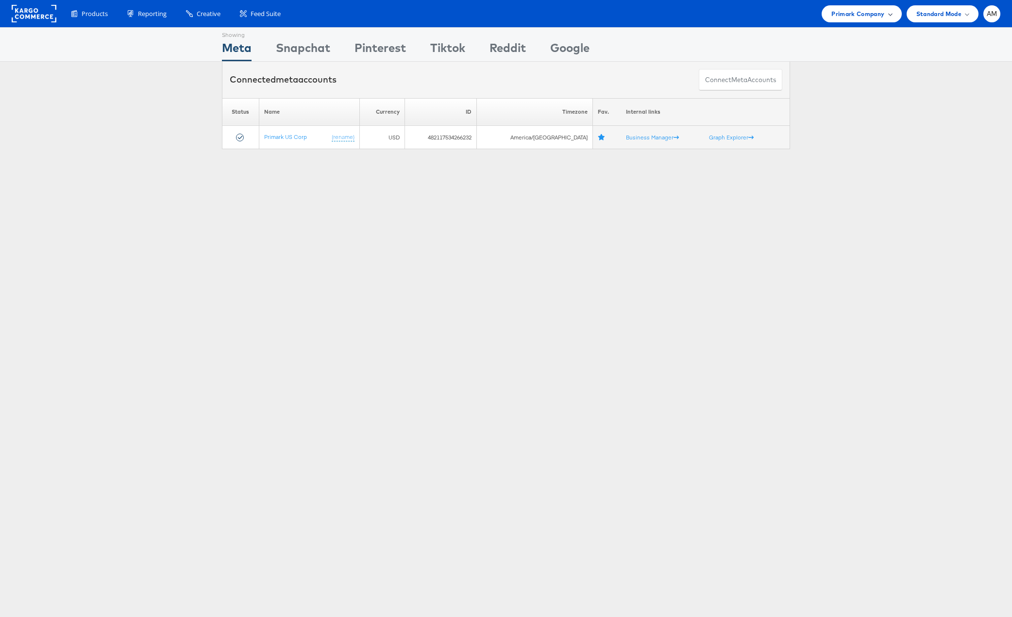
click at [854, 13] on span "Primark Company" at bounding box center [858, 14] width 53 height 10
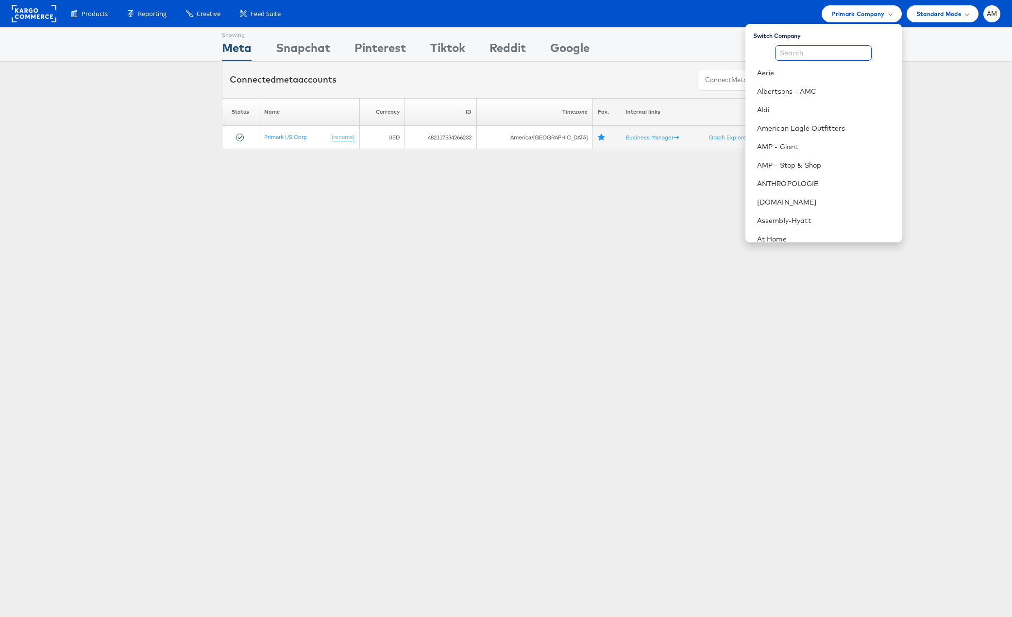
click at [804, 56] on input "text" at bounding box center [823, 53] width 97 height 16
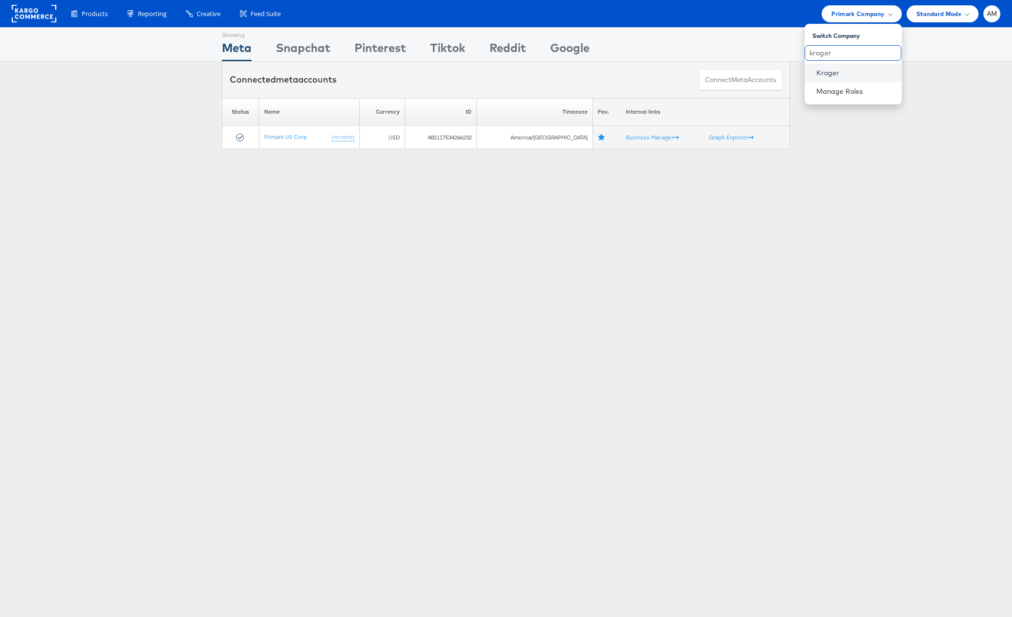
type input "kroger"
click at [823, 75] on link "Kroger" at bounding box center [856, 73] width 78 height 10
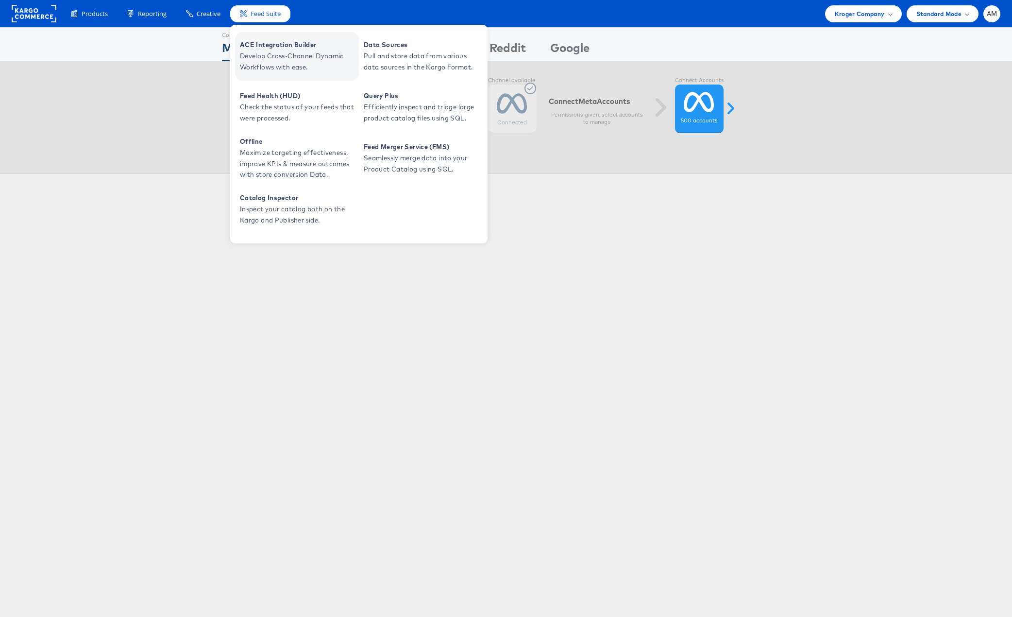
click at [273, 67] on span "Develop Cross-Channel Dynamic Workflows with ease." at bounding box center [298, 62] width 117 height 22
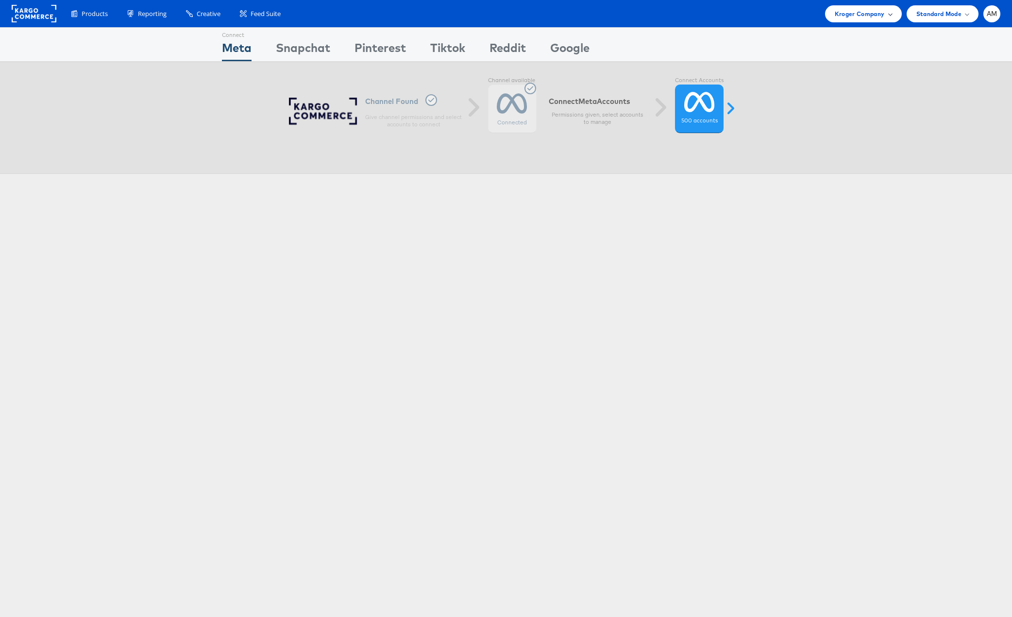
click at [850, 15] on span "Kroger Company" at bounding box center [860, 14] width 50 height 10
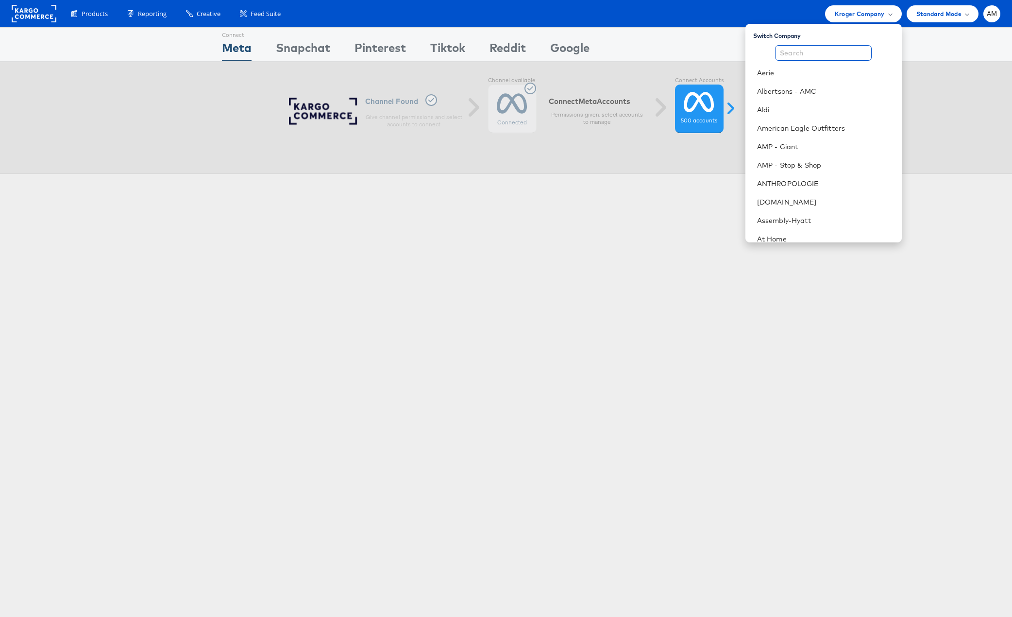
click at [833, 47] on input "text" at bounding box center [823, 53] width 97 height 16
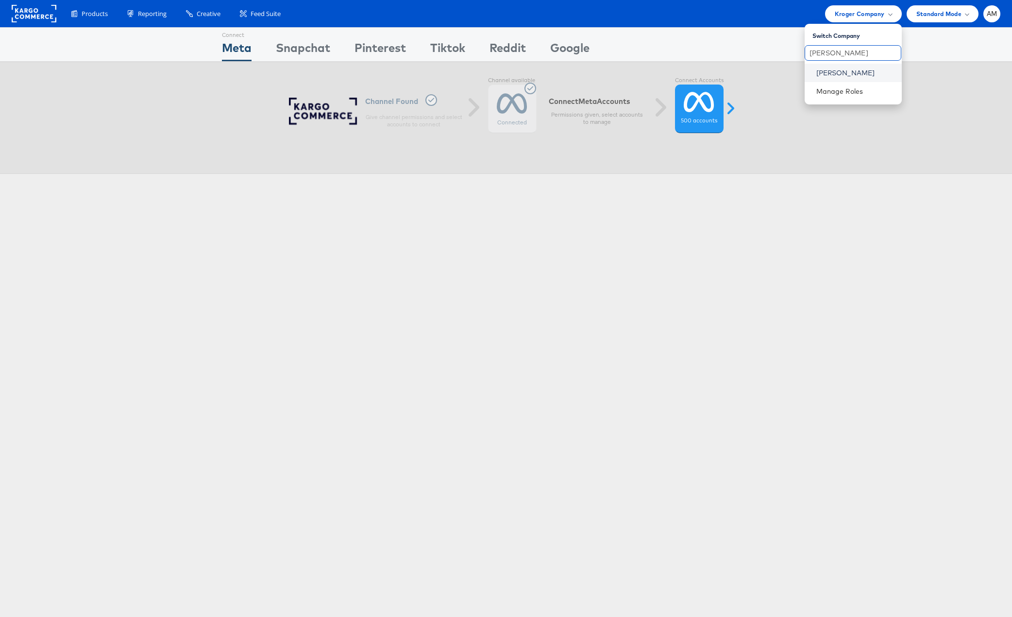
type input "john"
click at [818, 77] on link "John Lewis" at bounding box center [856, 73] width 78 height 10
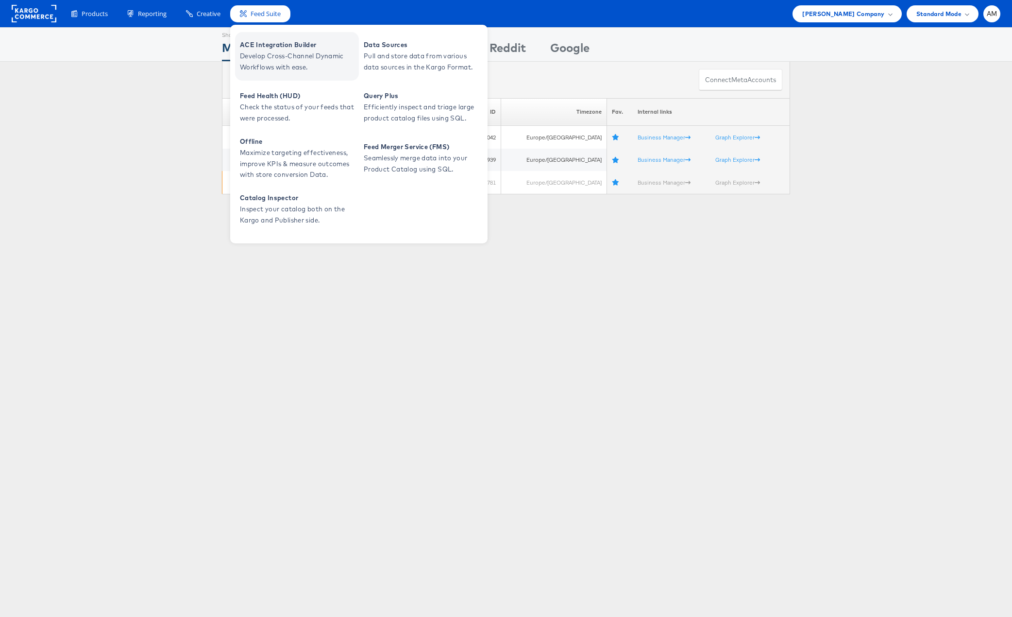
click at [277, 52] on span "Develop Cross-Channel Dynamic Workflows with ease." at bounding box center [298, 62] width 117 height 22
